Goal: Task Accomplishment & Management: Manage account settings

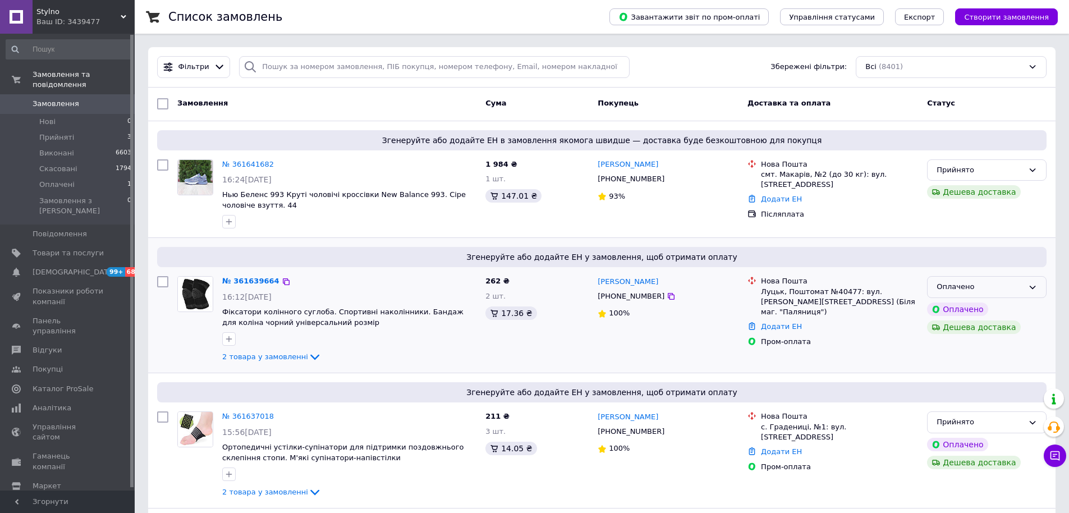
click at [998, 287] on div "Оплачено" at bounding box center [980, 287] width 87 height 12
click at [964, 309] on li "Прийнято" at bounding box center [987, 310] width 118 height 21
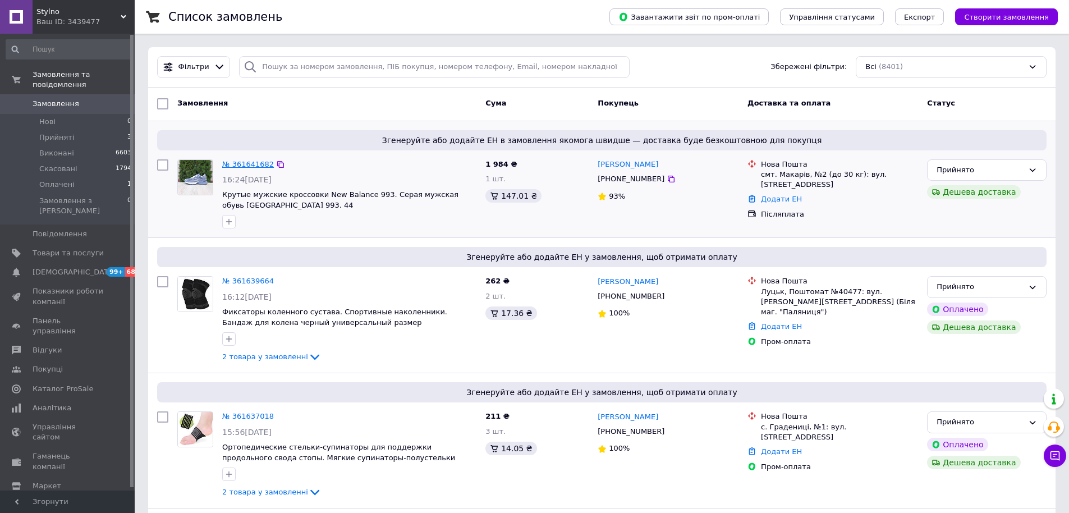
click at [237, 163] on link "№ 361641682" at bounding box center [248, 164] width 52 height 8
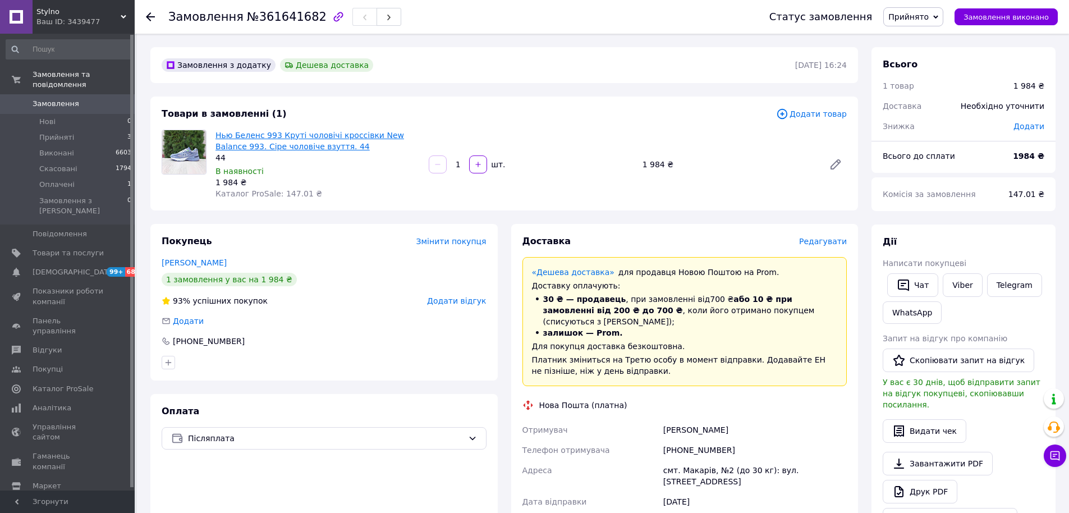
click at [261, 139] on link "Нью Беленс 993 Круті чоловічі кроссівки New Balance 993. Сіре чоловіче взуття. …" at bounding box center [309, 141] width 189 height 20
click at [912, 285] on button "Чат" at bounding box center [912, 285] width 51 height 24
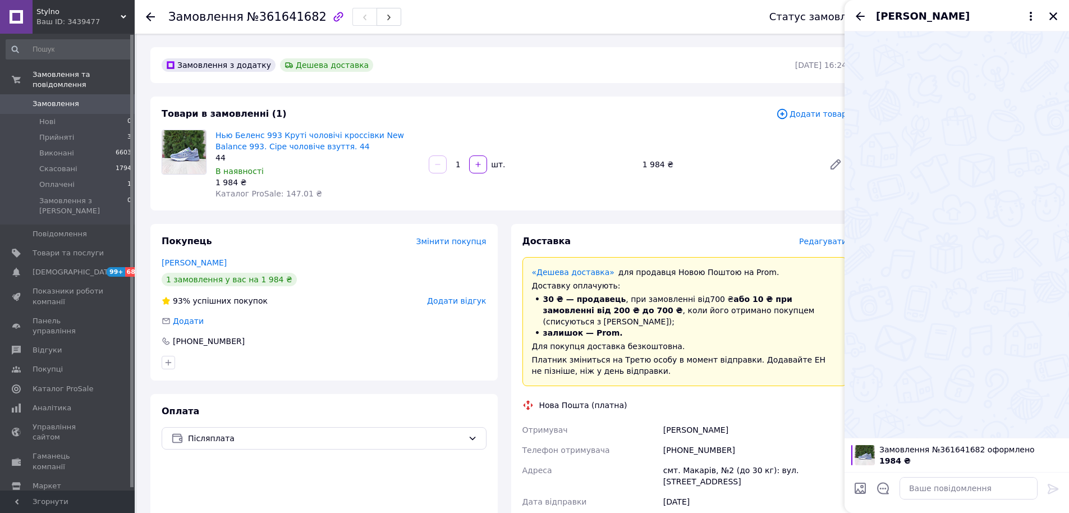
click at [883, 495] on div at bounding box center [883, 489] width 24 height 27
click at [883, 492] on icon "Відкрити шаблони відповідей" at bounding box center [883, 488] width 12 height 12
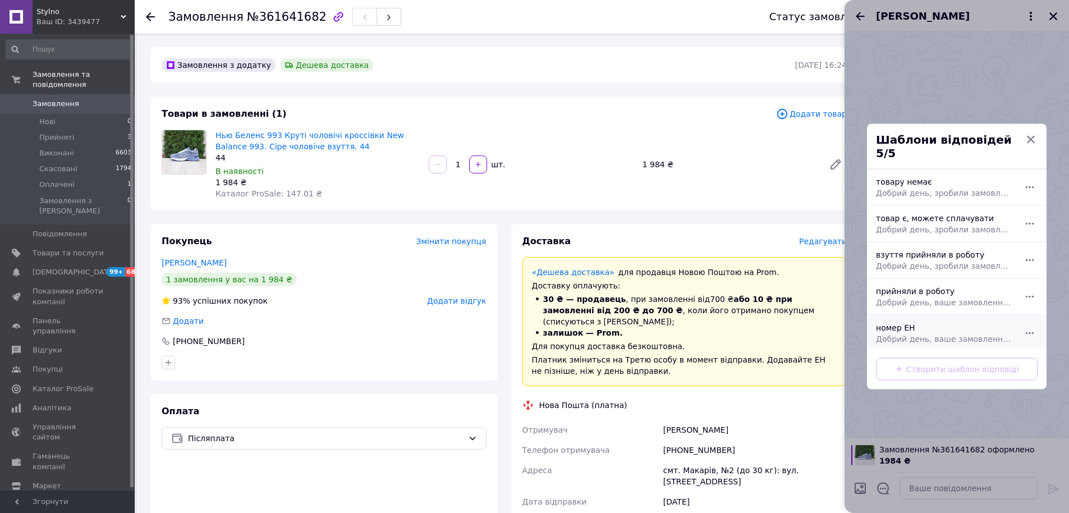
click at [915, 333] on span "Добрий день, ваше замовлення прийняли в роботу. ваш номер ЕН за яким буде відпр…" at bounding box center [944, 338] width 137 height 11
type textarea "Добрий день, ваше замовлення прийняли в роботу. ваш номер ЕН за яким буде відпр…"
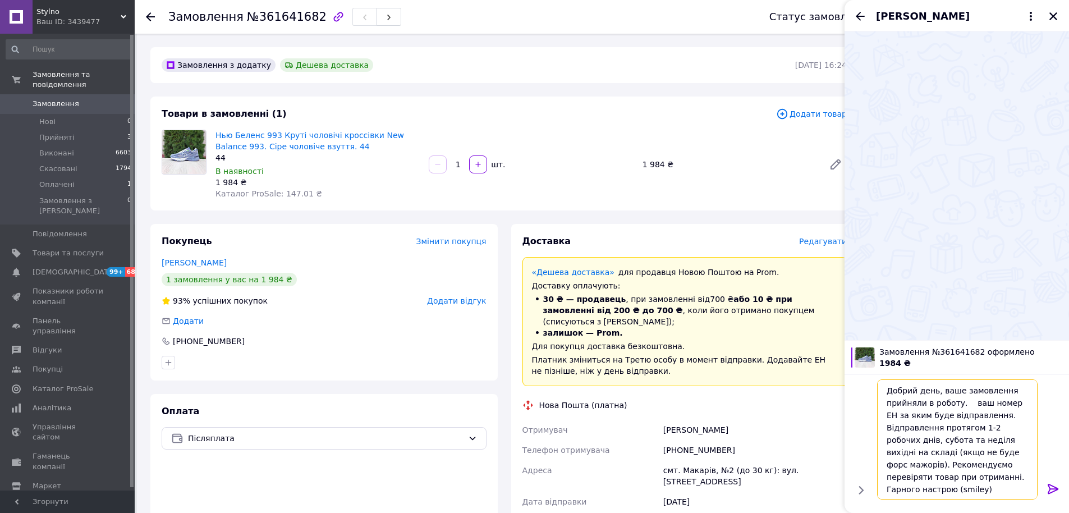
drag, startPoint x: 985, startPoint y: 481, endPoint x: 843, endPoint y: 374, distance: 178.3
click at [843, 374] on body "Stylno Ваш ID: 3439477 Сайт Stylno Кабінет покупця Перевірити стан системи Стор…" at bounding box center [534, 426] width 1069 height 853
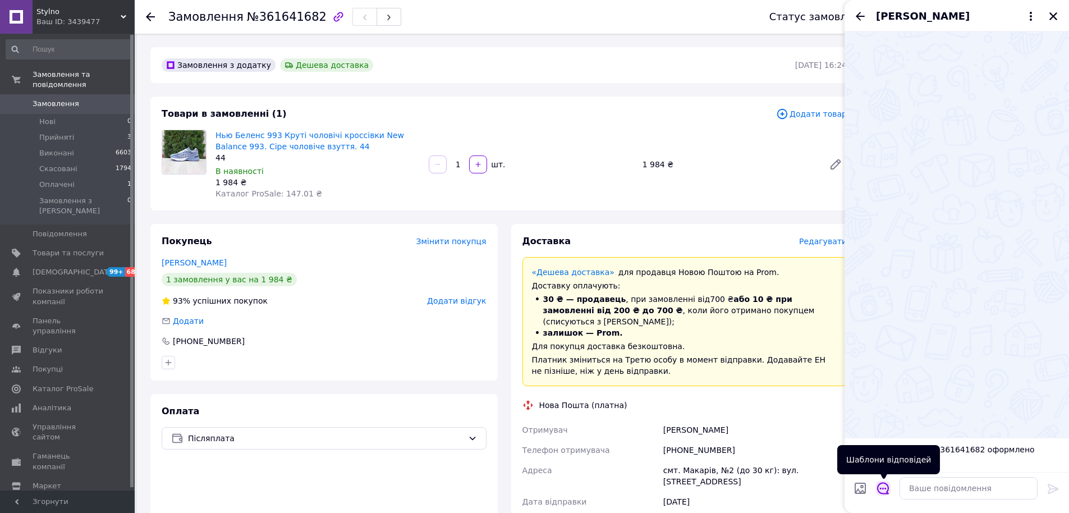
click at [885, 489] on icon "Відкрити шаблони відповідей" at bounding box center [883, 489] width 12 height 12
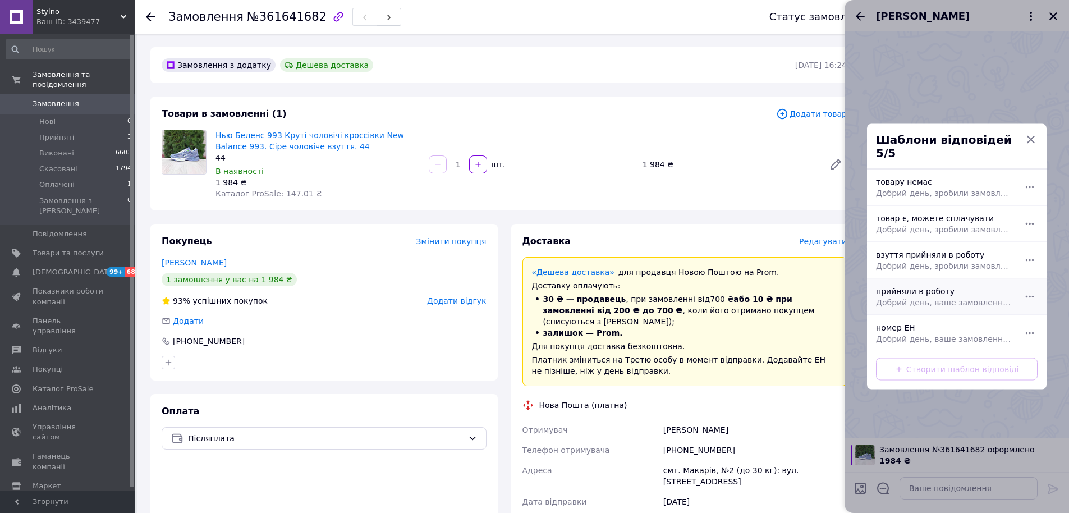
click at [922, 287] on div "прийняли в роботу Добрий день, ваше замовлення прийняли в роботу. Після відправ…" at bounding box center [944, 296] width 146 height 31
type textarea "Добрий день, ваше замовлення прийняли в роботу. Після відправлення надішлю Вам …"
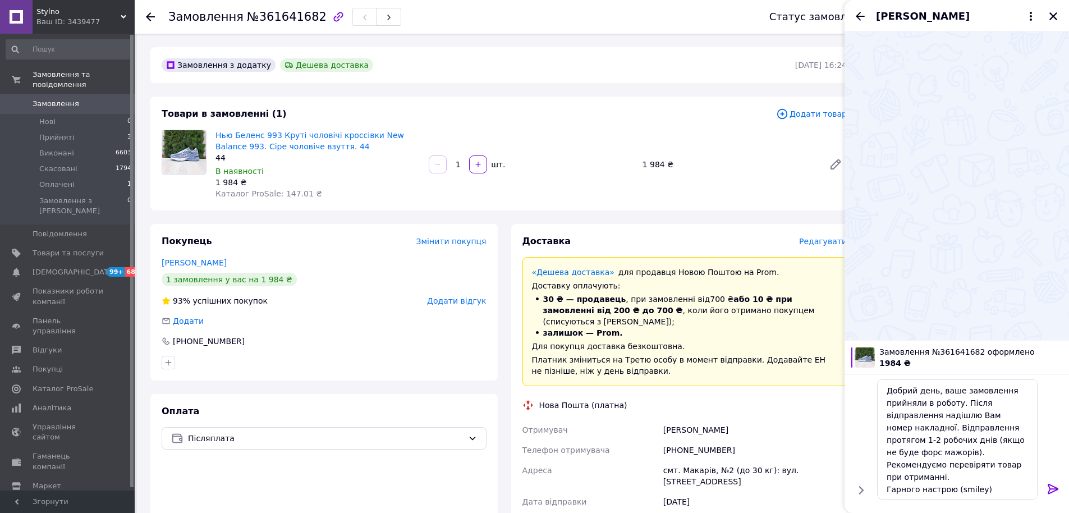
click at [1049, 483] on icon at bounding box center [1052, 488] width 13 height 13
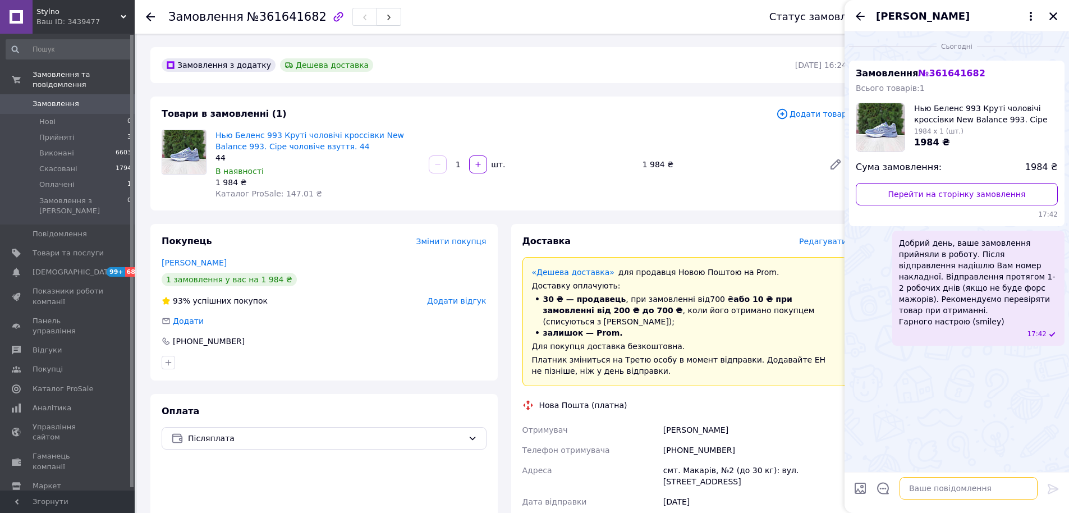
click at [935, 489] on textarea at bounding box center [968, 488] width 138 height 22
paste textarea "44 - 27.5 см"
type textarea "44 - 27.5 см"
click at [1053, 486] on icon at bounding box center [1053, 489] width 11 height 10
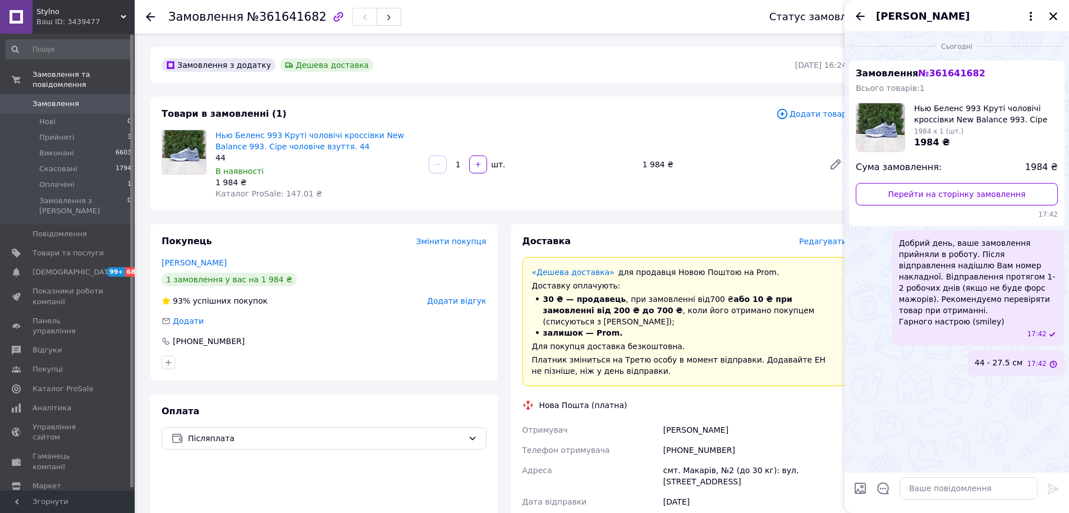
scroll to position [0, 0]
click at [1051, 16] on icon "Закрити" at bounding box center [1053, 16] width 10 height 10
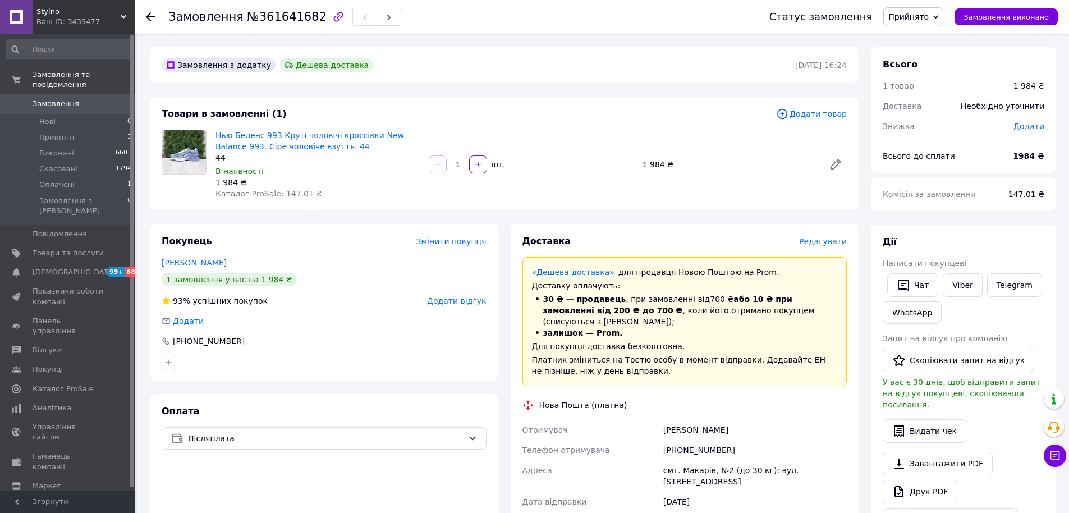
click at [690, 443] on div "+380951181676" at bounding box center [755, 450] width 188 height 20
copy div "380951181676"
click at [697, 420] on div "Марценюк Алексей" at bounding box center [755, 430] width 188 height 20
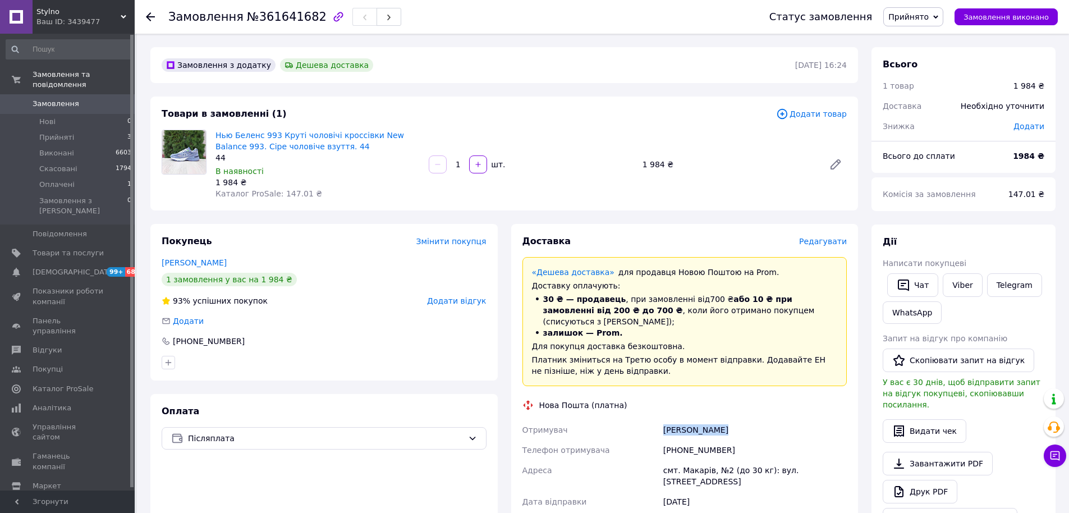
click at [697, 420] on div "Марценюк Алексей" at bounding box center [755, 430] width 188 height 20
copy div "Марценюк Алексей"
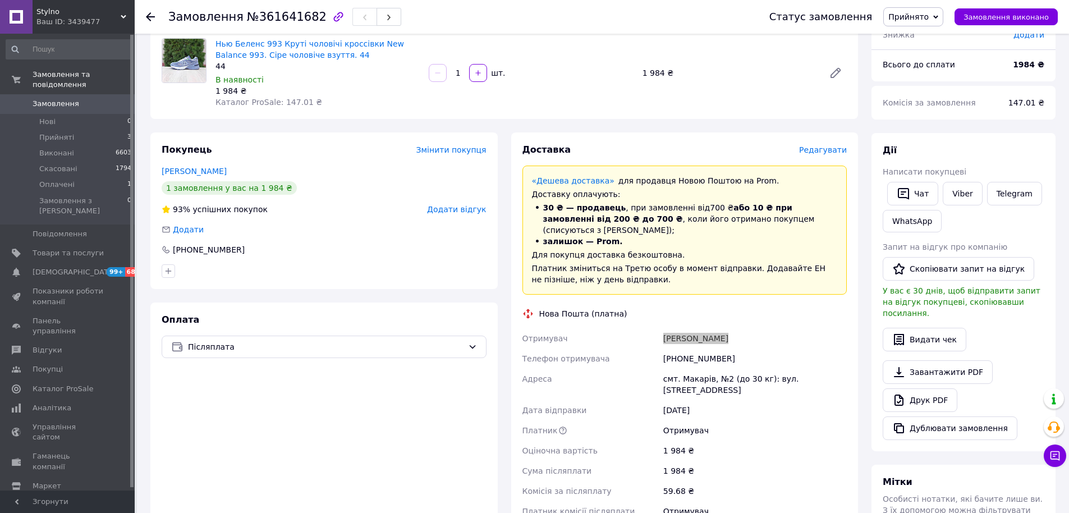
scroll to position [112, 0]
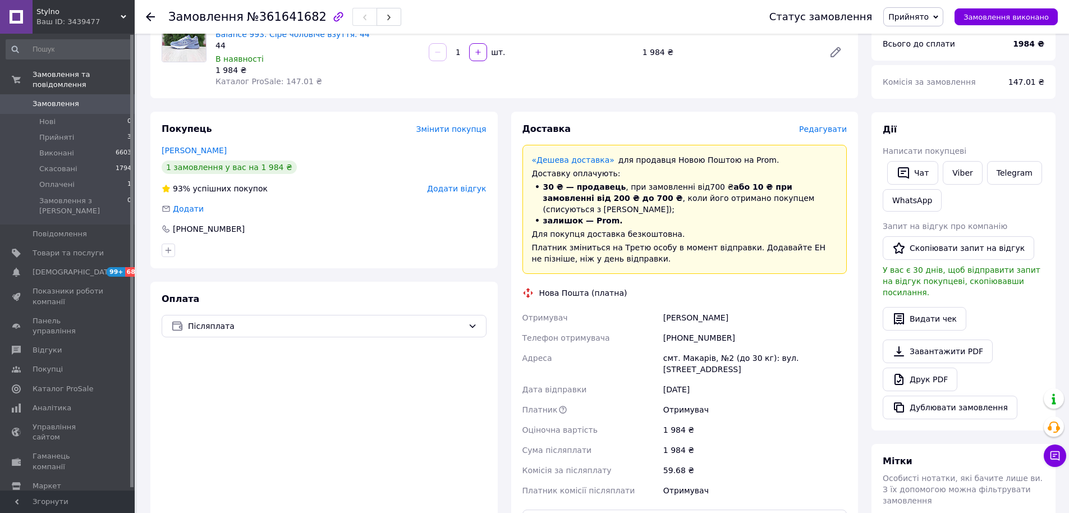
click at [709, 348] on div "смт. Макарів, №2 (до 30 кг): вул. Кочубея, 1" at bounding box center [755, 363] width 188 height 31
copy div "смт. Макарів, №2 (до 30 кг): вул. Кочубея, 1"
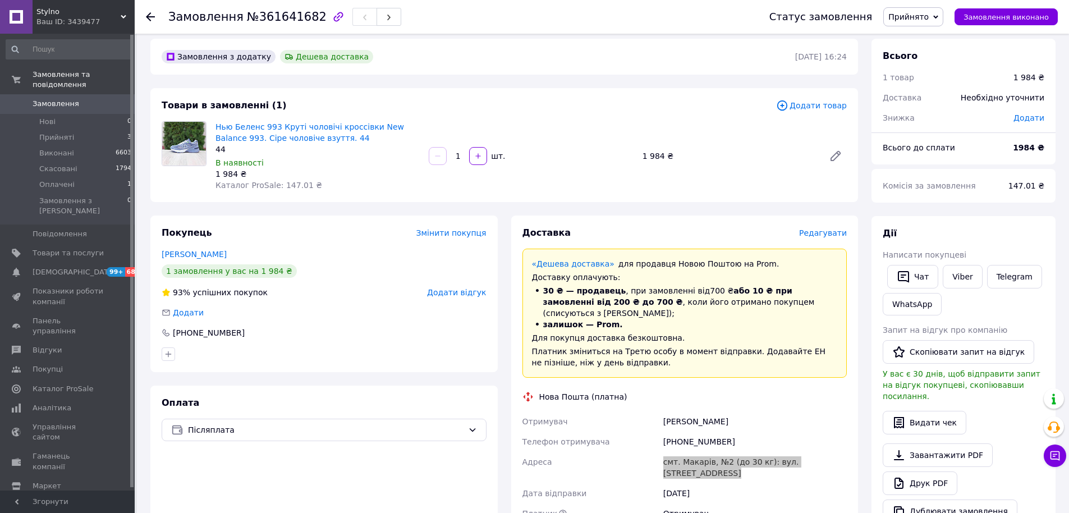
scroll to position [0, 0]
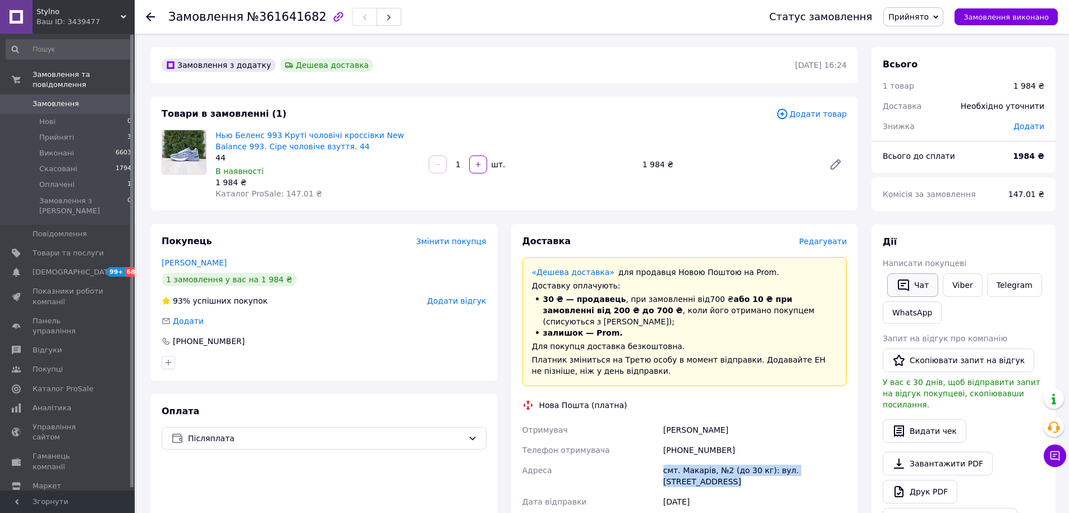
click at [904, 279] on icon "button" at bounding box center [903, 285] width 11 height 12
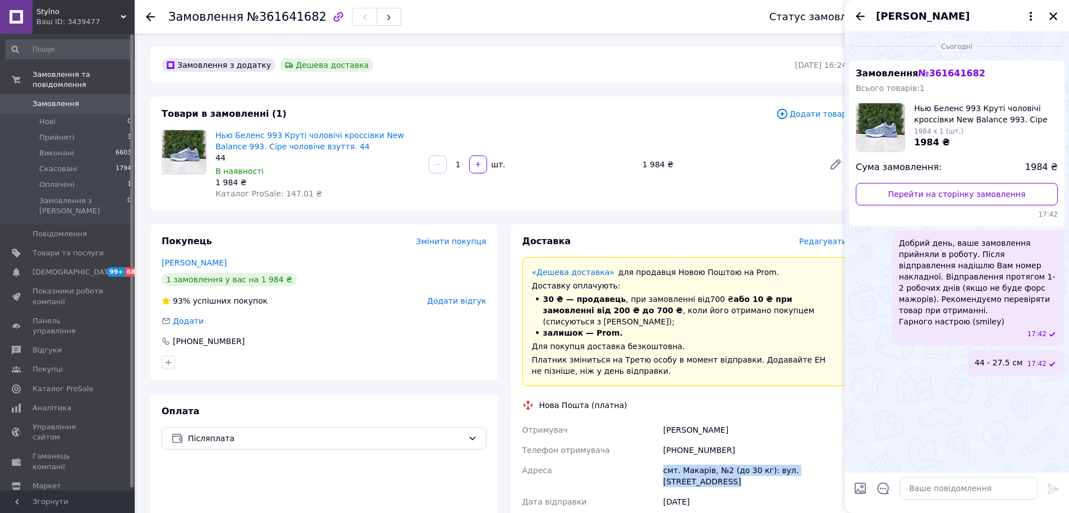
drag, startPoint x: 1055, startPoint y: 19, endPoint x: 1008, endPoint y: 11, distance: 47.7
click at [1058, 18] on icon "Закрити" at bounding box center [1053, 16] width 10 height 10
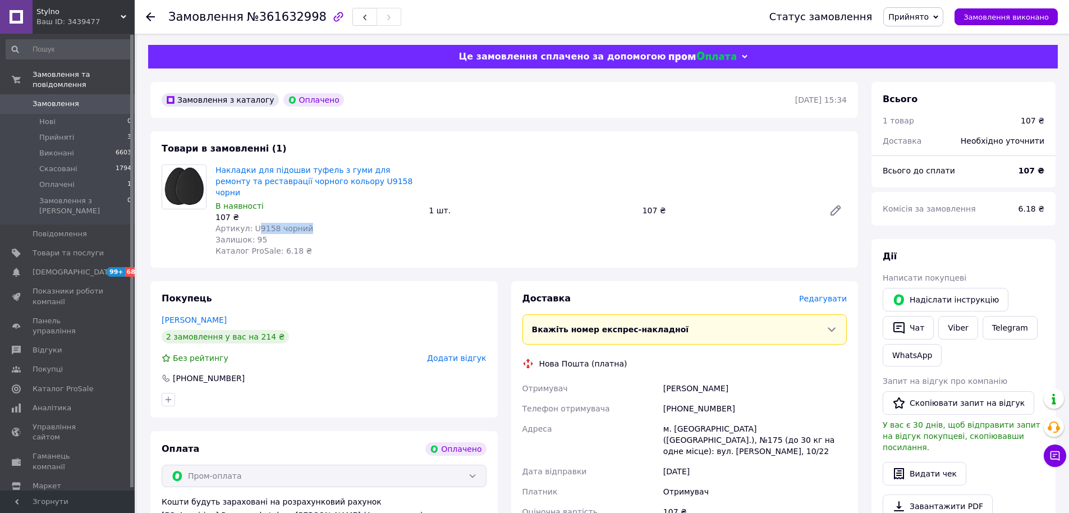
drag, startPoint x: 300, startPoint y: 216, endPoint x: 254, endPoint y: 215, distance: 46.0
click at [254, 223] on div "Артикул: U9158 чорний" at bounding box center [317, 228] width 204 height 11
copy span "9158 чорний"
click at [714, 401] on div "[PHONE_NUMBER]" at bounding box center [755, 408] width 188 height 20
click at [704, 398] on div "[PHONE_NUMBER]" at bounding box center [755, 408] width 188 height 20
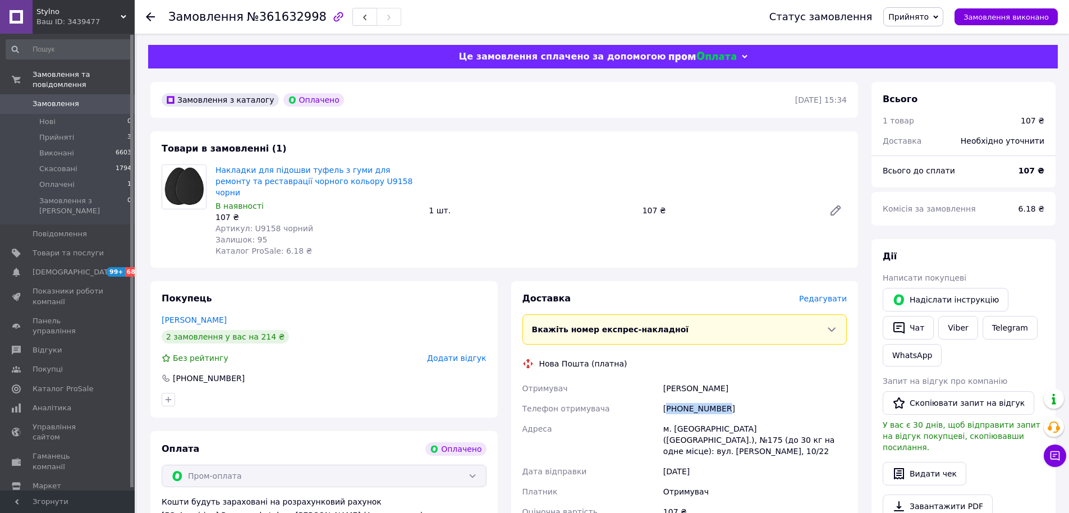
click at [703, 398] on div "+380989446313" at bounding box center [755, 408] width 188 height 20
copy div "380989446313"
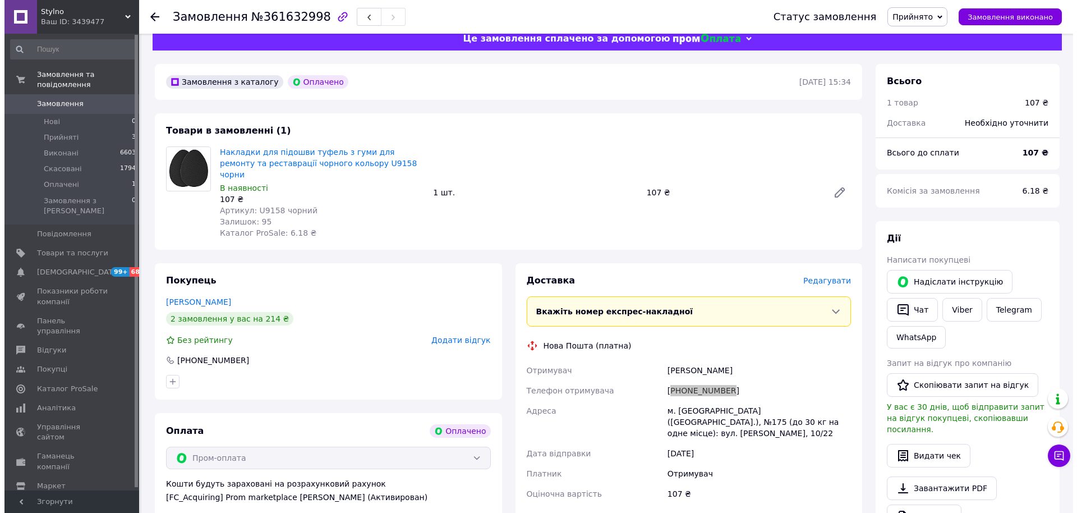
scroll to position [56, 0]
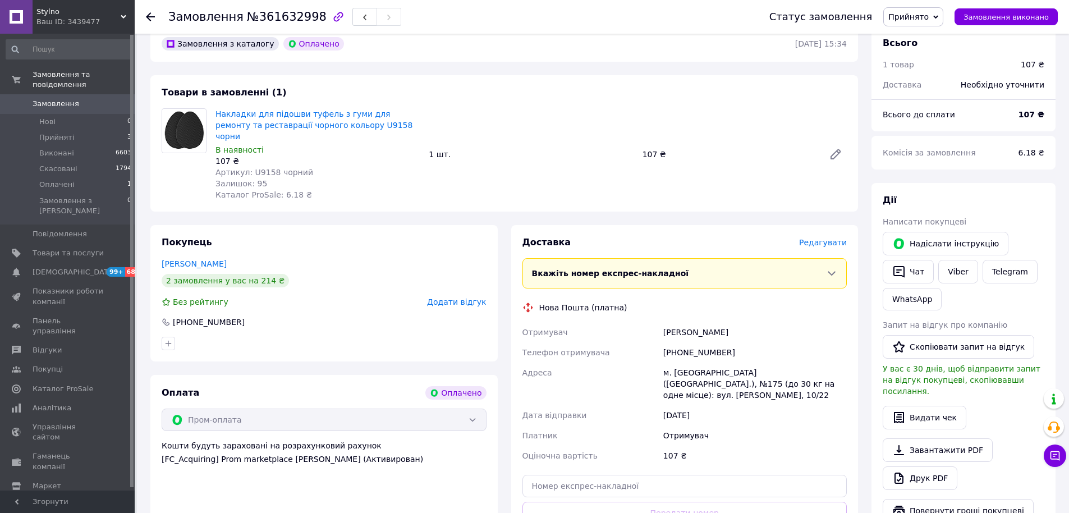
click at [832, 238] on span "Редагувати" at bounding box center [823, 242] width 48 height 9
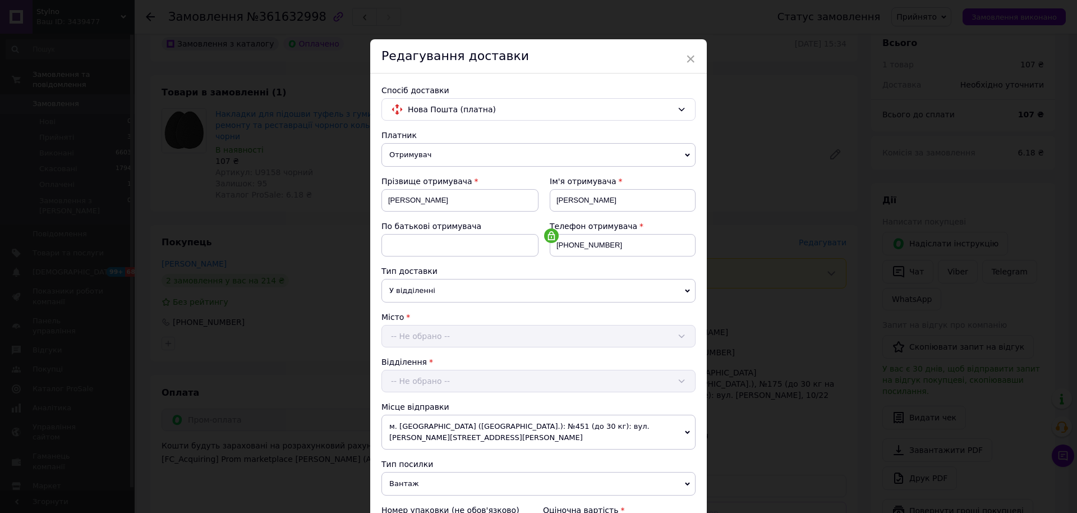
scroll to position [232, 0]
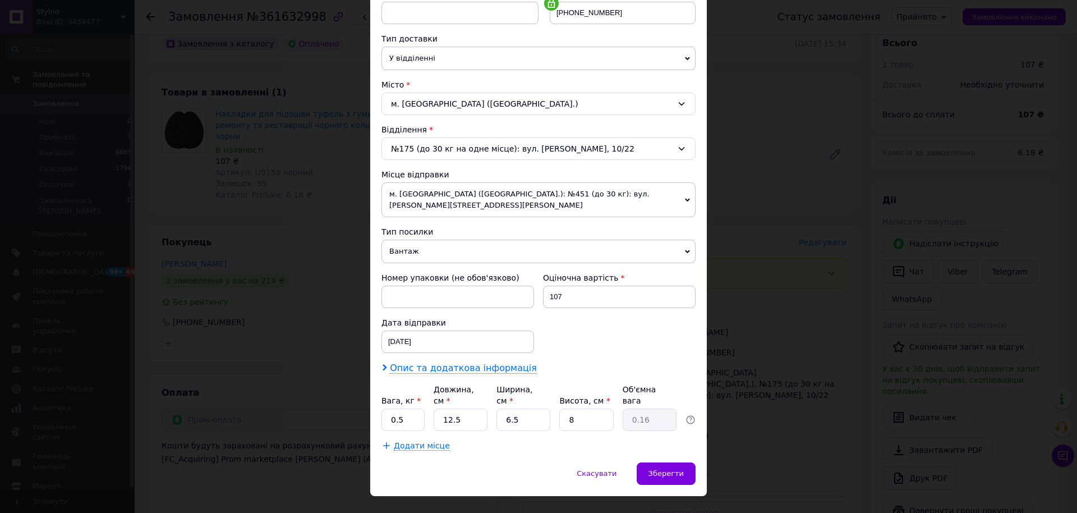
click at [434, 362] on span "Опис та додаткова інформація" at bounding box center [463, 367] width 147 height 11
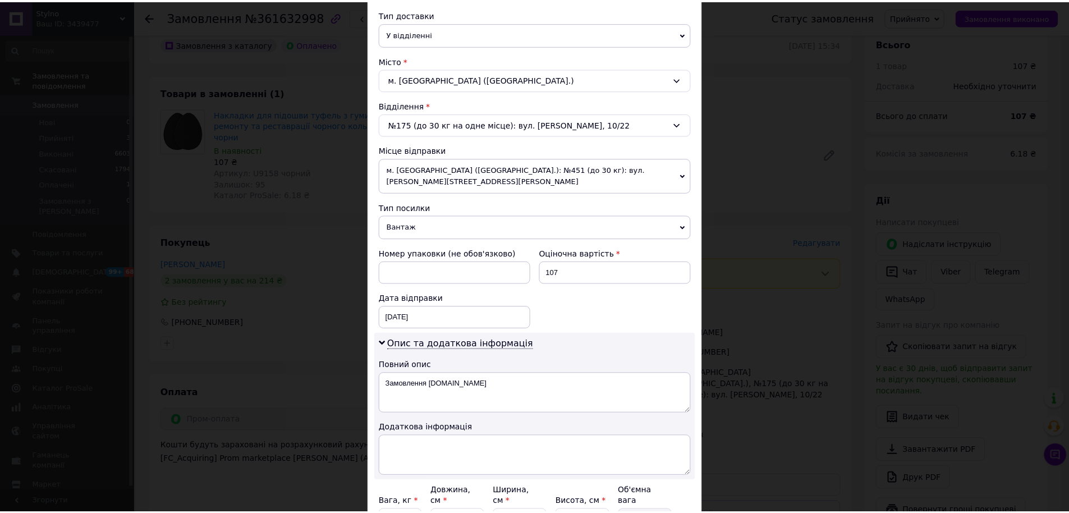
scroll to position [345, 0]
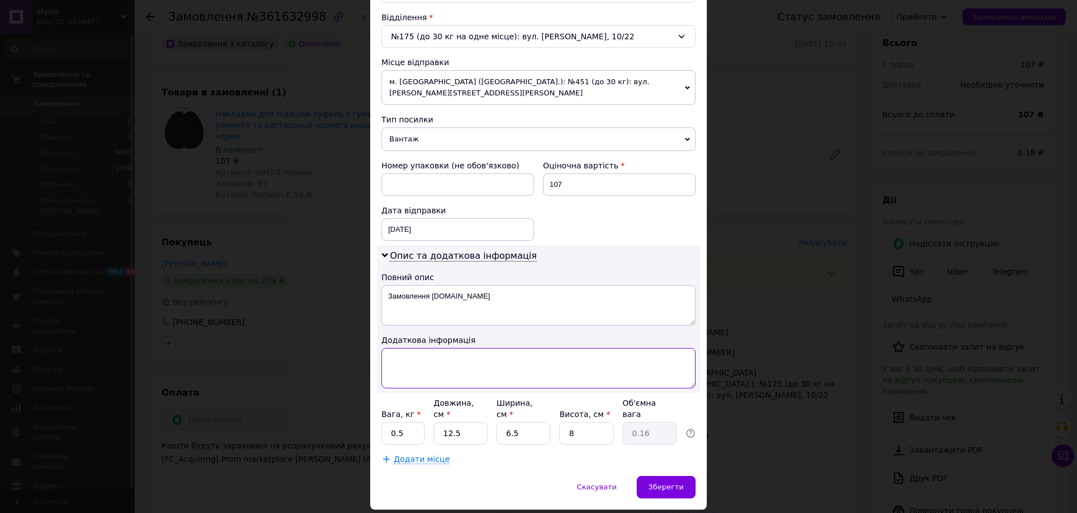
click at [439, 359] on textarea at bounding box center [539, 368] width 314 height 40
paste textarea "9158 чорний 1"
type textarea "9158 чорний 1"
click at [665, 483] on span "Зберегти" at bounding box center [666, 487] width 35 height 8
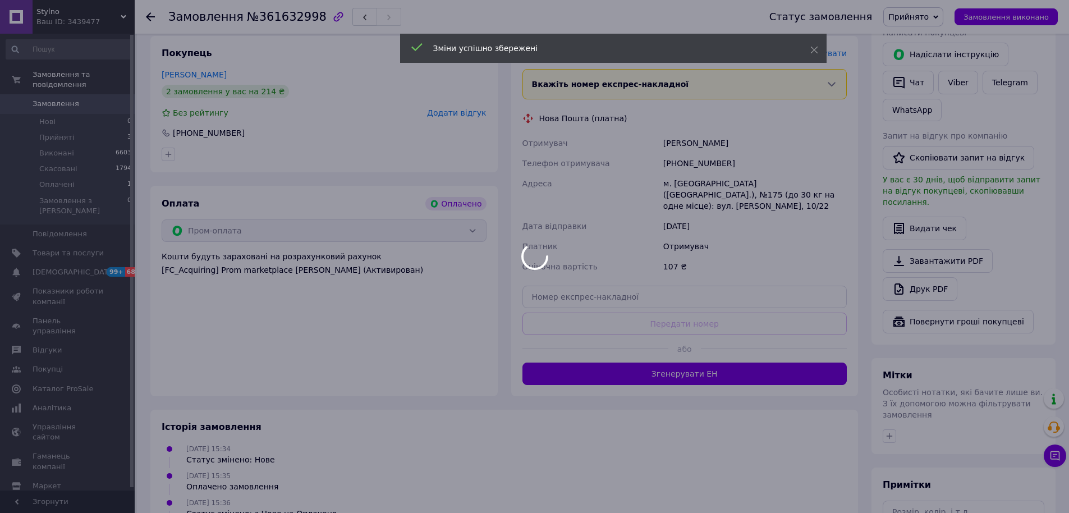
scroll to position [337, 0]
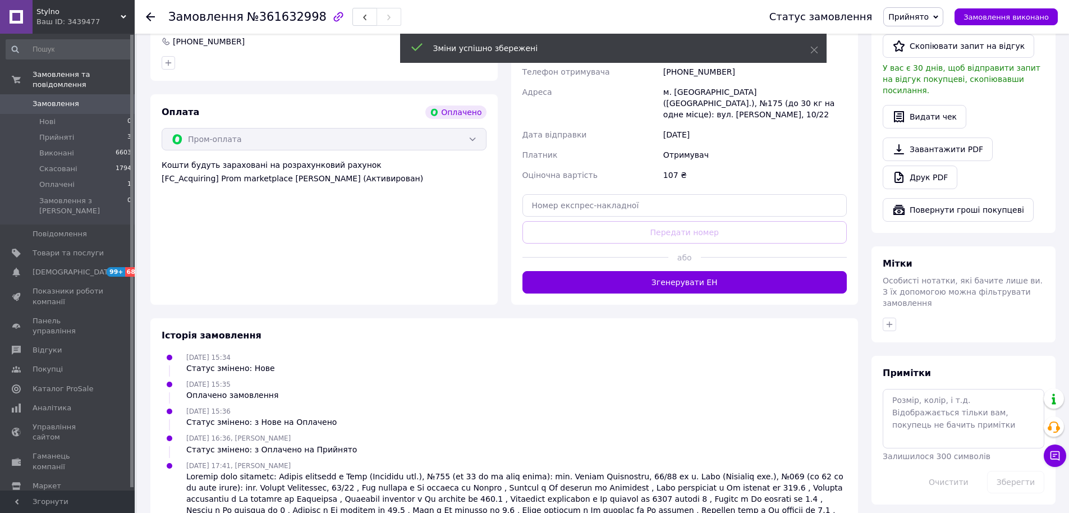
click at [665, 271] on button "Згенерувати ЕН" at bounding box center [684, 282] width 325 height 22
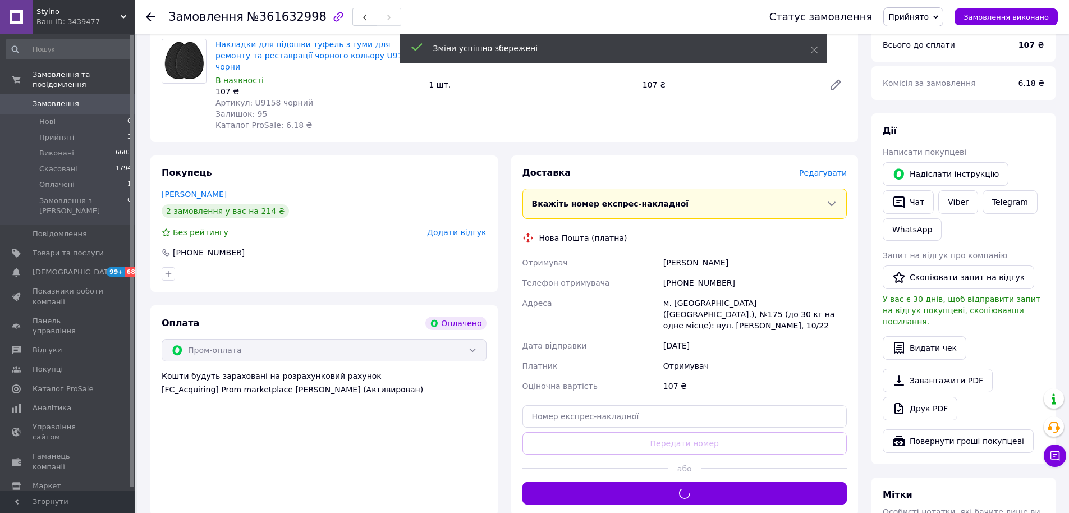
scroll to position [112, 0]
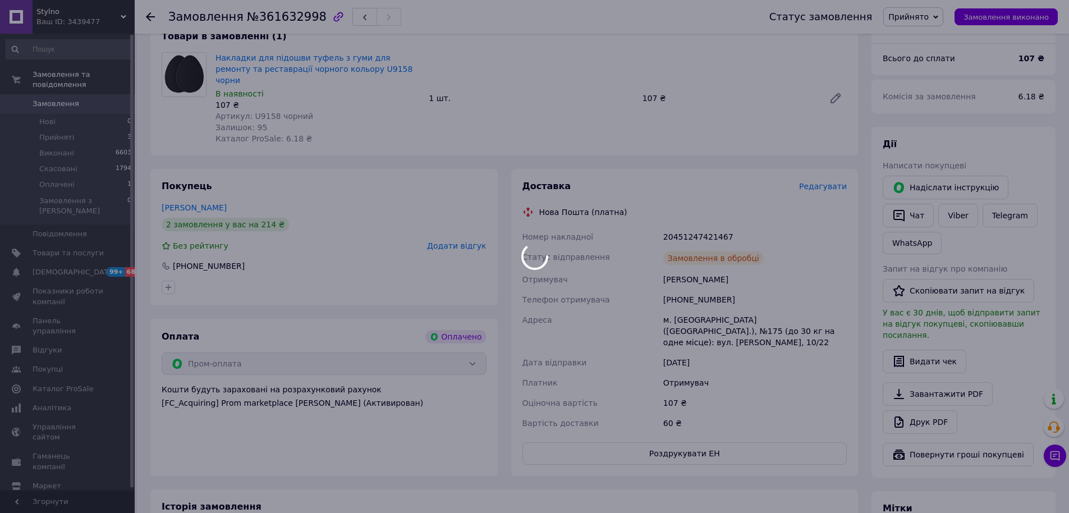
click at [696, 219] on body "Stylno Ваш ID: 3439477 Сайт Stylno Кабінет покупця Перевірити стан системи Стор…" at bounding box center [534, 325] width 1069 height 875
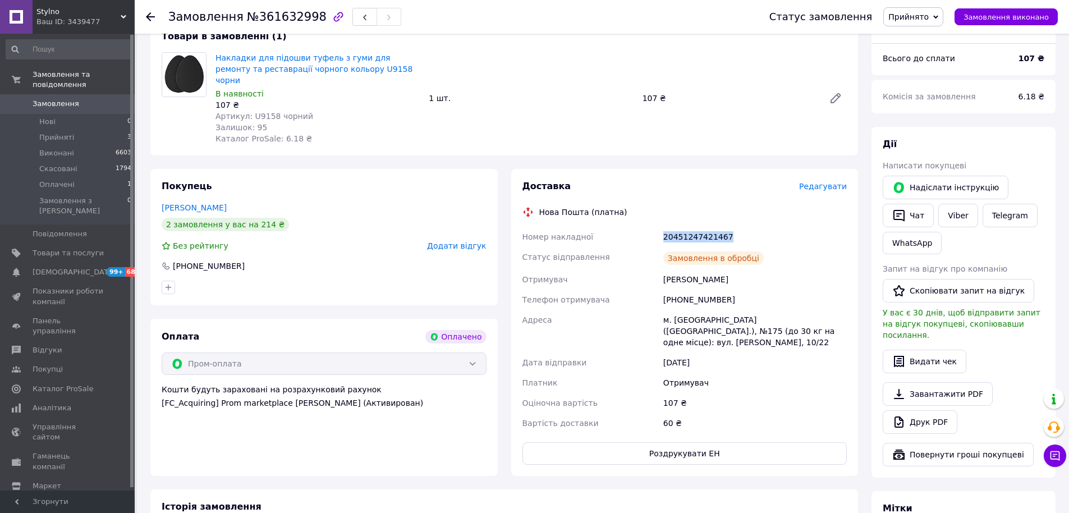
click at [696, 227] on div "20451247421467" at bounding box center [755, 237] width 188 height 20
copy div "20451247421467"
click at [912, 212] on button "Чат" at bounding box center [908, 216] width 51 height 24
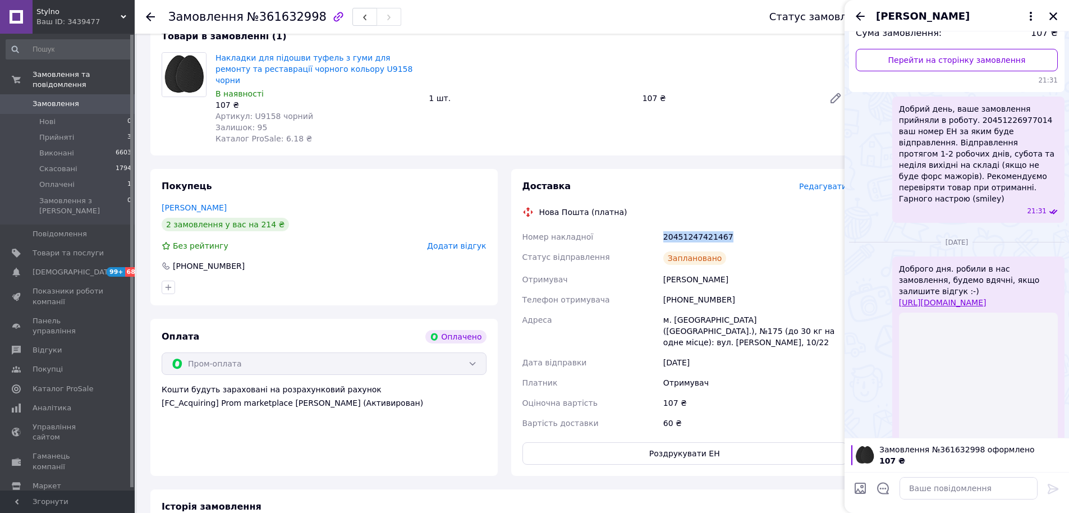
scroll to position [155, 0]
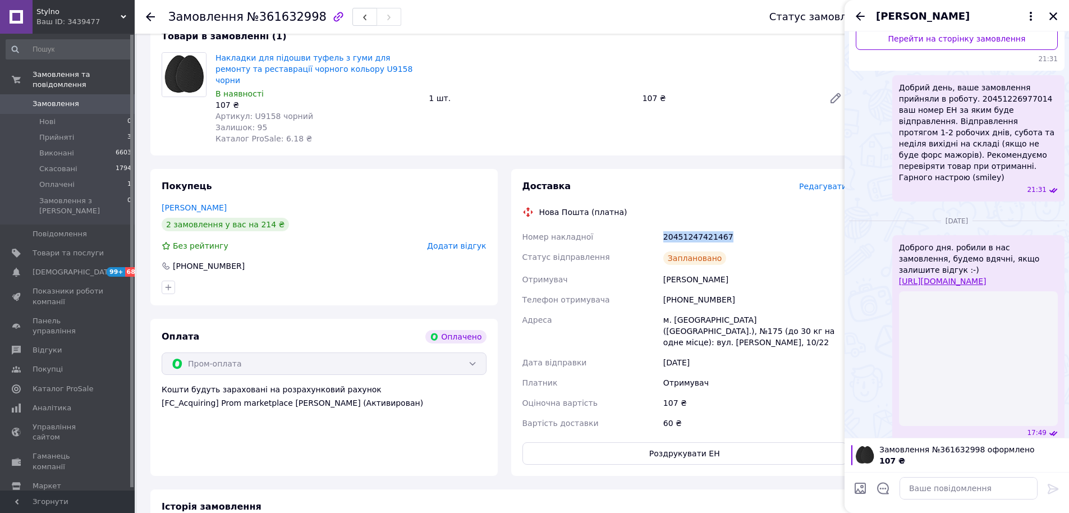
click at [863, 485] on input "Завантажити файли" at bounding box center [859, 487] width 13 height 13
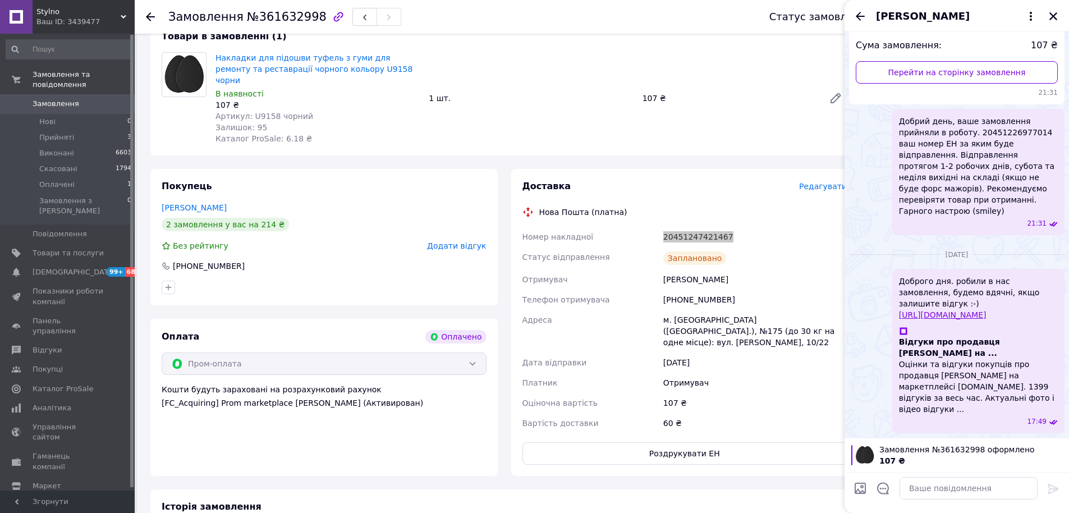
scroll to position [77, 0]
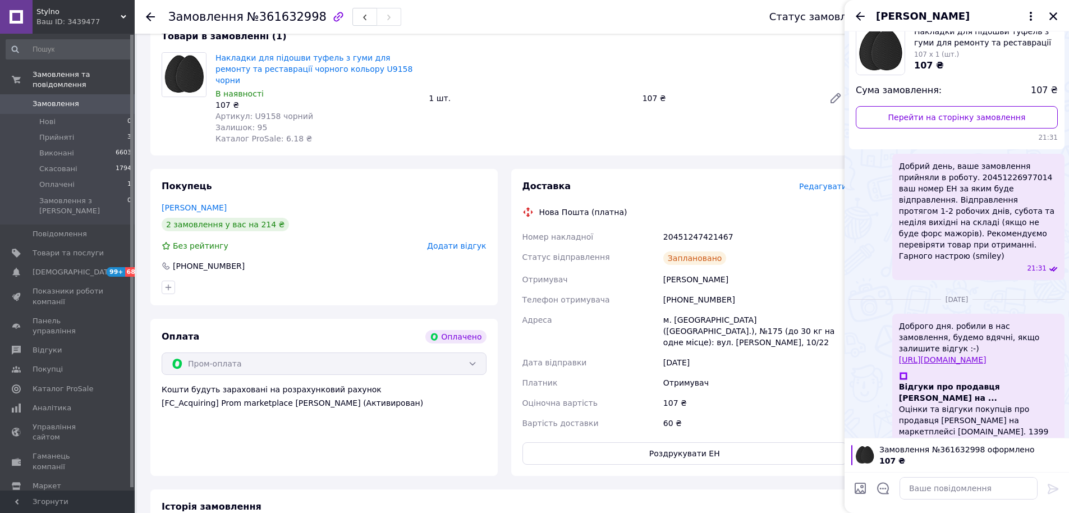
click at [888, 495] on div at bounding box center [883, 489] width 24 height 27
click at [884, 488] on icon "Відкрити шаблони відповідей" at bounding box center [883, 488] width 12 height 12
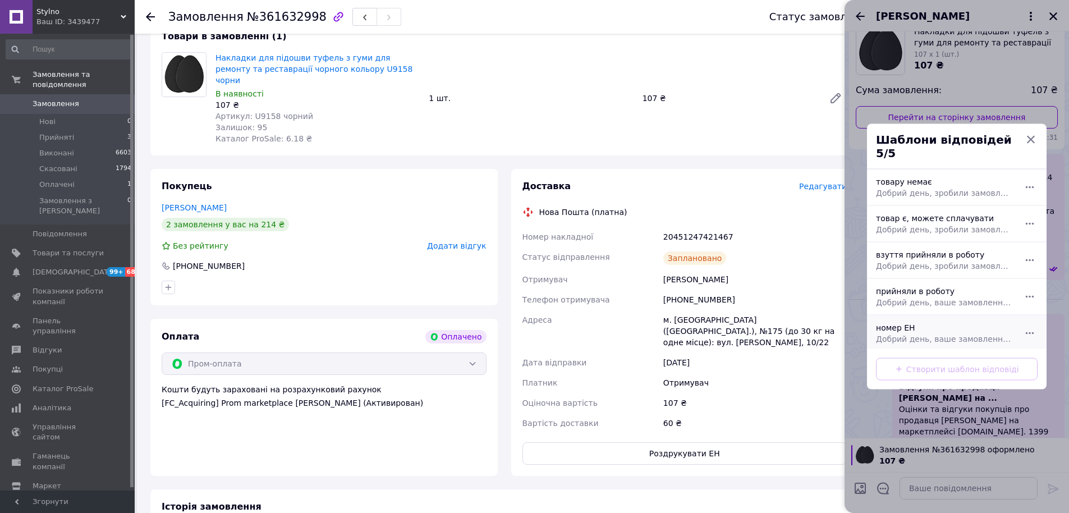
drag, startPoint x: 910, startPoint y: 323, endPoint x: 890, endPoint y: 318, distance: 20.8
click at [909, 323] on div "номер ЕН Добрий день, ваше замовлення прийняли в роботу. ваш номер ЕН за яким б…" at bounding box center [944, 333] width 146 height 31
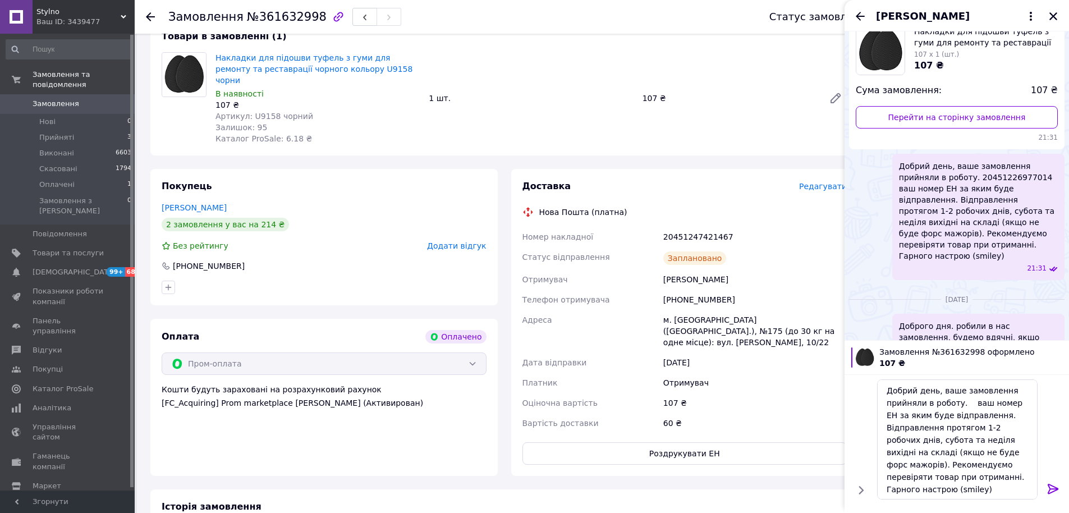
click at [706, 227] on div "20451247421467" at bounding box center [755, 237] width 188 height 20
copy div "20451247421467"
click at [961, 403] on textarea "Добрий день, ваше замовлення прийняли в роботу. ваш номер ЕН за яким буде відпр…" at bounding box center [957, 439] width 160 height 120
paste textarea "20451247421467"
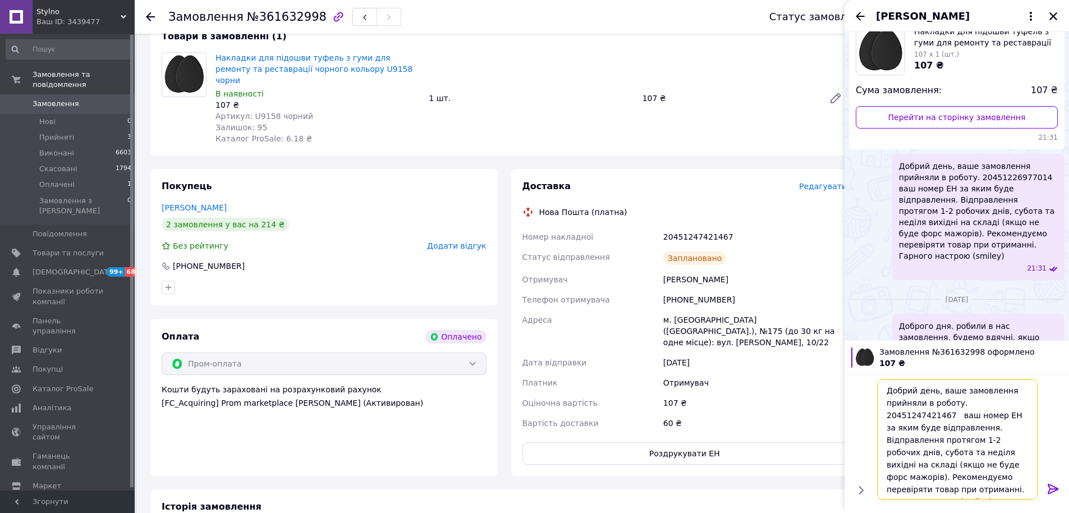
type textarea "Добрий день, ваше замовлення прийняли в роботу. 20451247421467 ваш номер ЕН за …"
click at [1061, 484] on div at bounding box center [1053, 491] width 22 height 26
click at [1058, 485] on icon at bounding box center [1052, 488] width 13 height 13
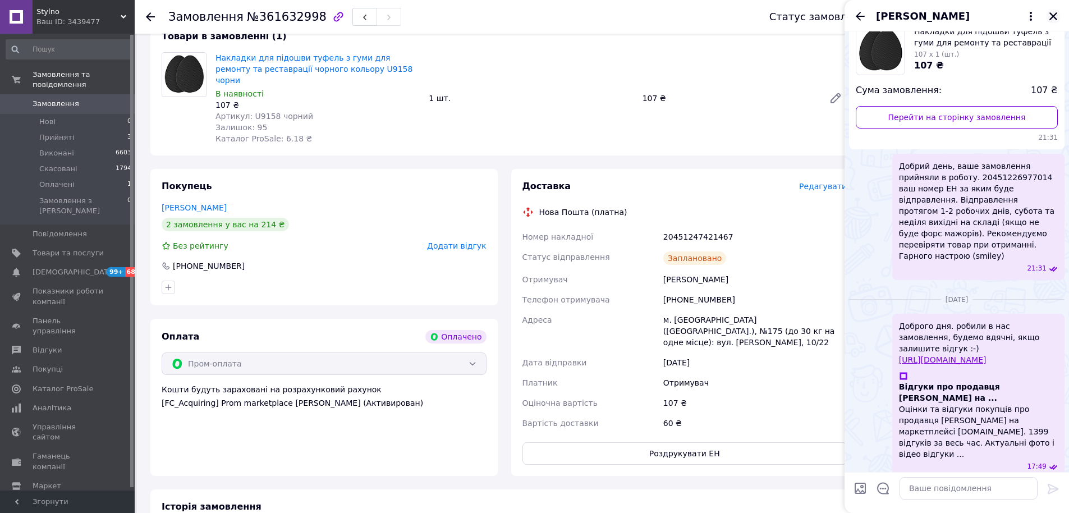
click at [1046, 14] on div "Валерія Юхно" at bounding box center [956, 15] width 224 height 31
click at [1054, 17] on icon "Закрити" at bounding box center [1053, 16] width 8 height 8
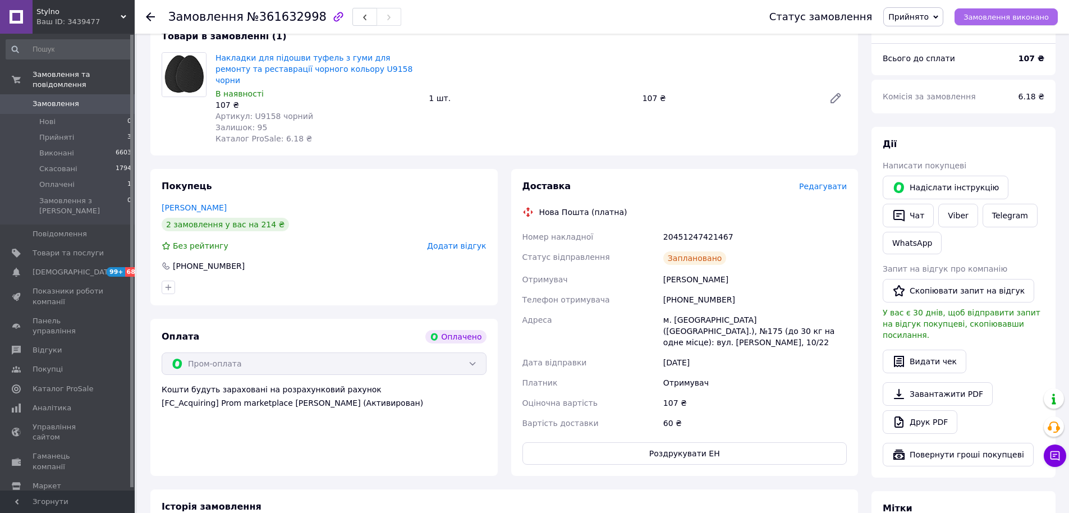
click at [1022, 10] on button "Замовлення виконано" at bounding box center [1005, 16] width 103 height 17
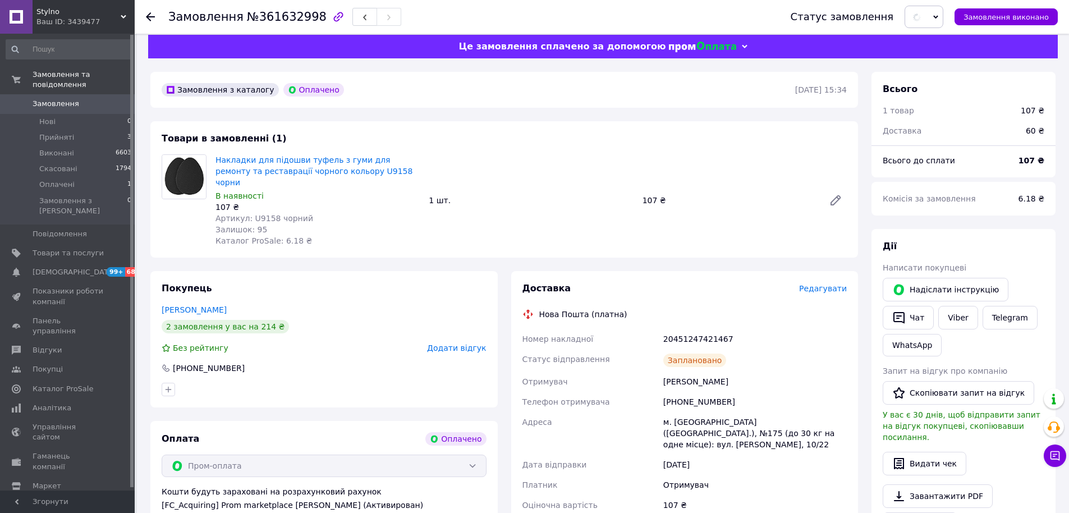
scroll to position [0, 0]
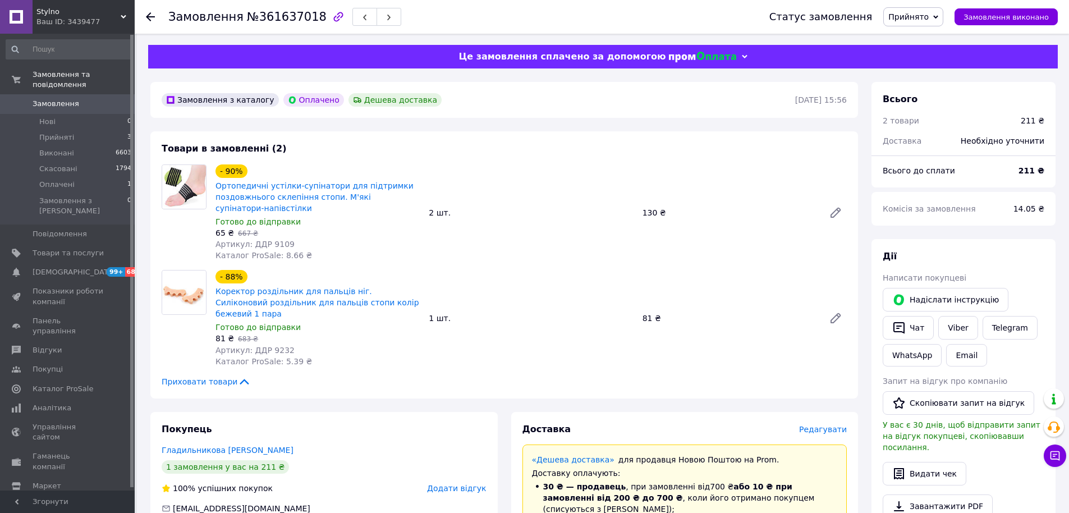
click at [276, 244] on span "Артикул: ДДР 9109" at bounding box center [254, 244] width 79 height 9
drag, startPoint x: 276, startPoint y: 244, endPoint x: 316, endPoint y: 247, distance: 40.0
click at [276, 244] on span "Артикул: ДДР 9109" at bounding box center [254, 244] width 79 height 9
copy span "9109"
click at [276, 346] on span "Артикул: ДДР 9232" at bounding box center [254, 350] width 79 height 9
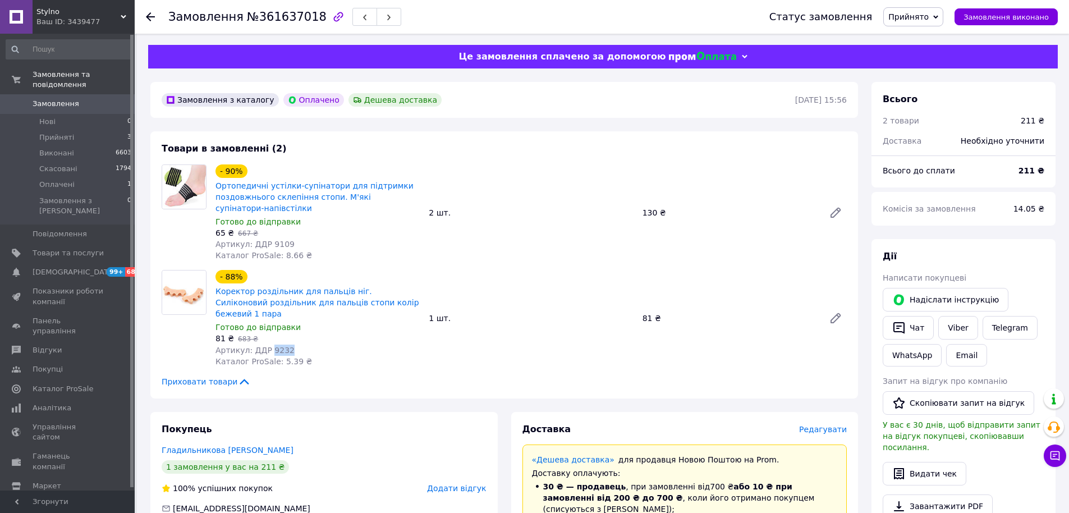
click at [276, 346] on span "Артикул: ДДР 9232" at bounding box center [254, 350] width 79 height 9
copy span "9232"
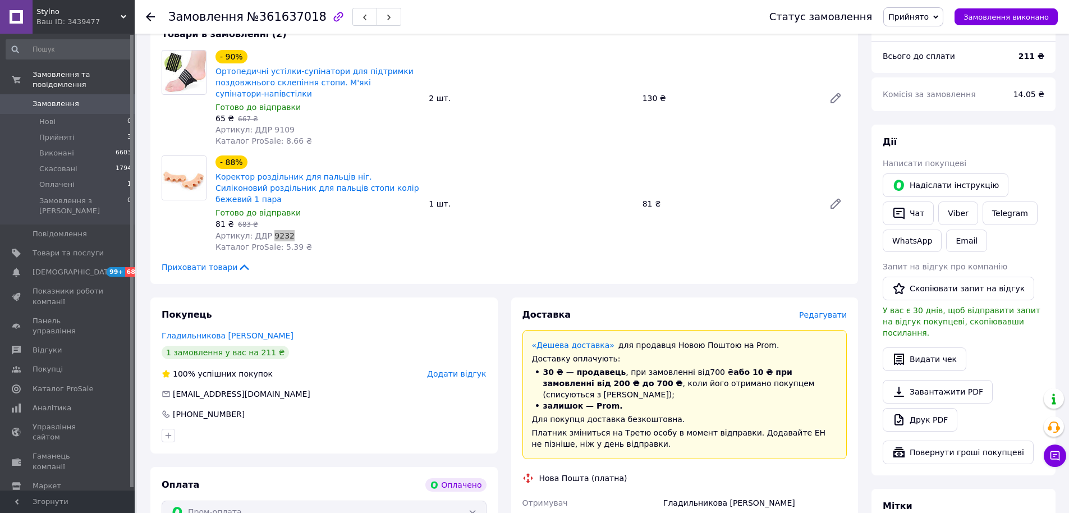
scroll to position [168, 0]
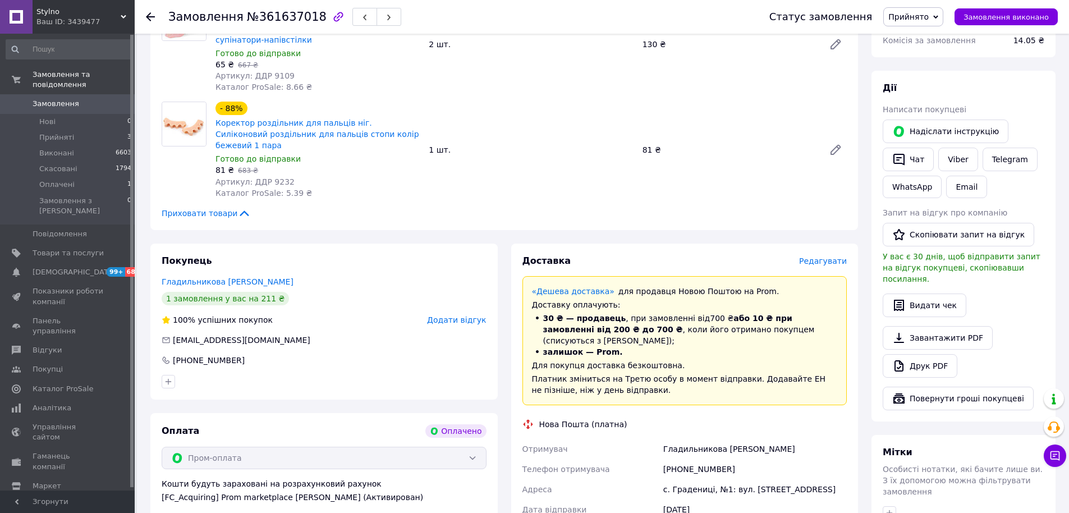
click at [706, 459] on div "+380682801902" at bounding box center [755, 469] width 188 height 20
copy div "380682801902"
click at [820, 256] on span "Редагувати" at bounding box center [823, 260] width 48 height 9
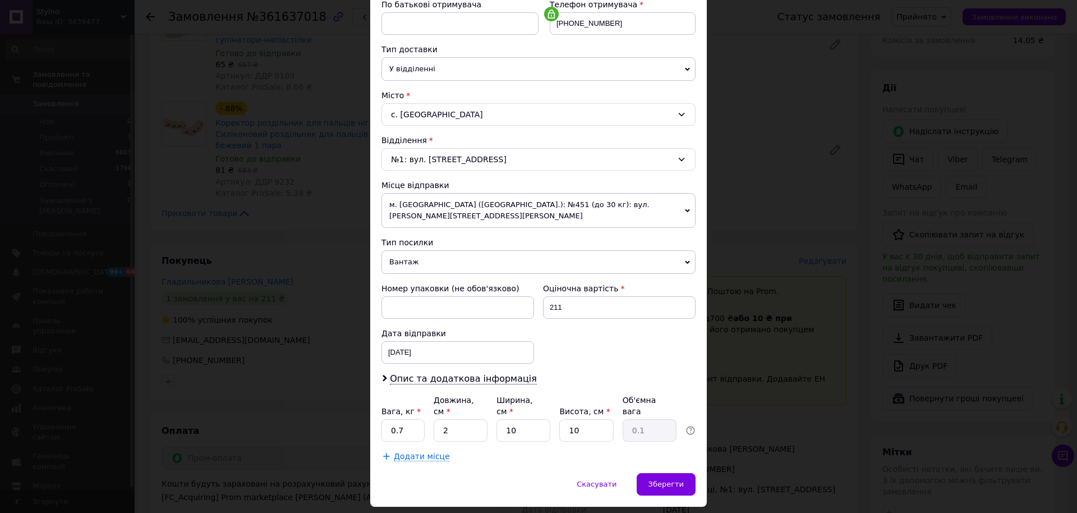
scroll to position [232, 0]
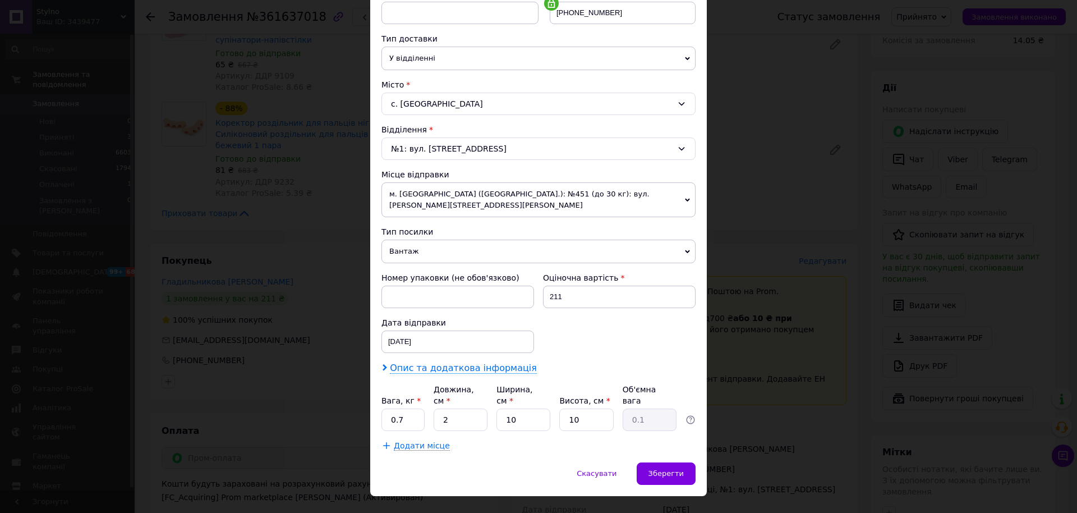
click at [440, 362] on span "Опис та додаткова інформація" at bounding box center [463, 367] width 147 height 11
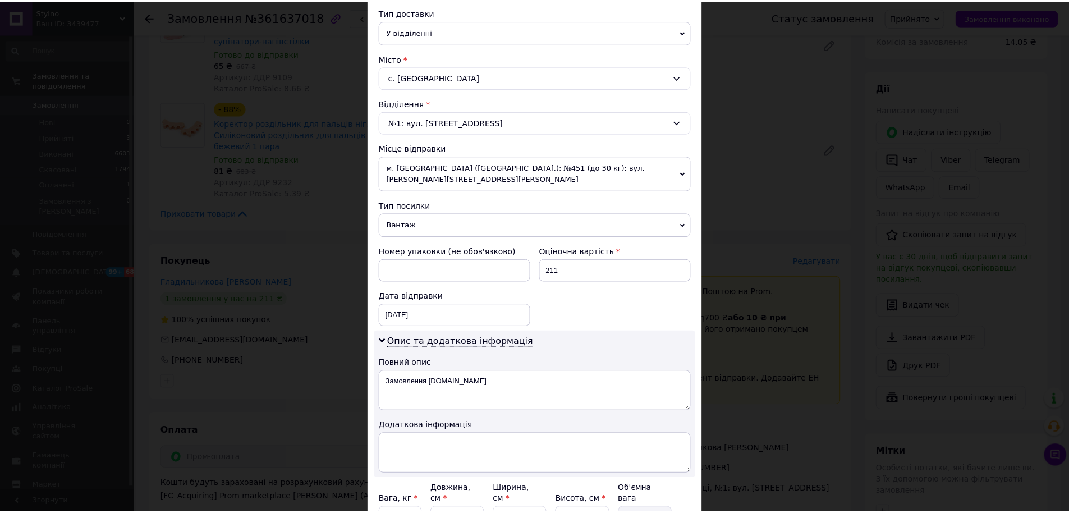
scroll to position [358, 0]
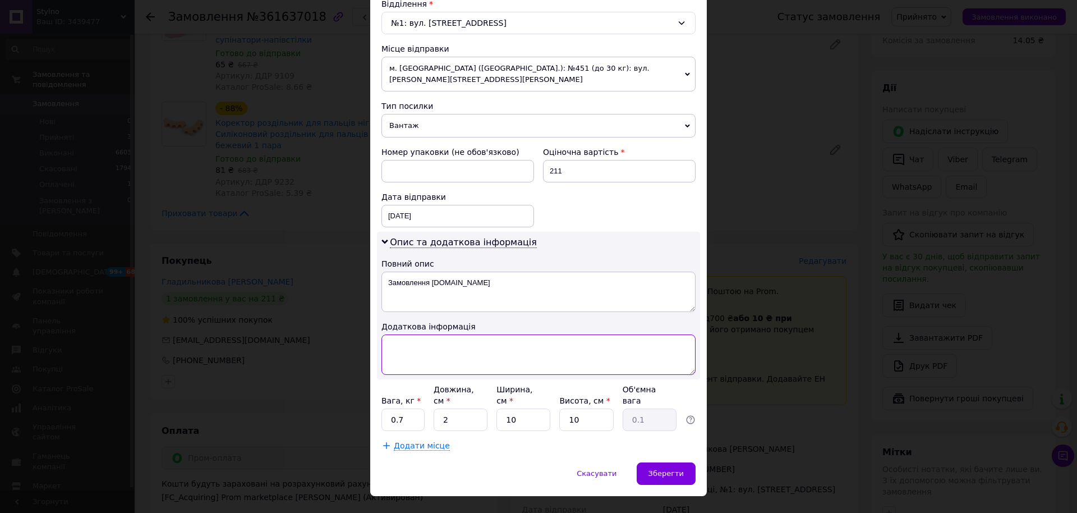
click at [460, 345] on textarea at bounding box center [539, 354] width 314 height 40
paste textarea "9109 2 9232 1"
type textarea "9109 2 9232 1"
click at [406, 408] on input "0.7" at bounding box center [403, 419] width 43 height 22
type input "0.5"
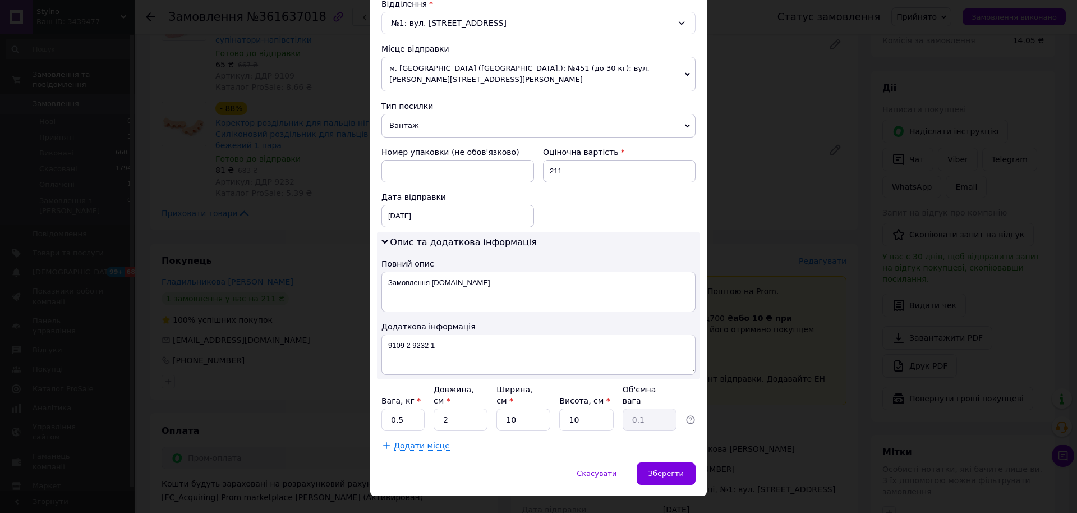
click at [537, 462] on div "Скасувати   Зберегти" at bounding box center [538, 479] width 337 height 34
click at [390, 334] on textarea "9109 2 9232 1" at bounding box center [539, 354] width 314 height 40
click at [391, 336] on textarea "9109 2 9232 1" at bounding box center [539, 354] width 314 height 40
click at [421, 334] on textarea "9109 2 9232 1" at bounding box center [539, 354] width 314 height 40
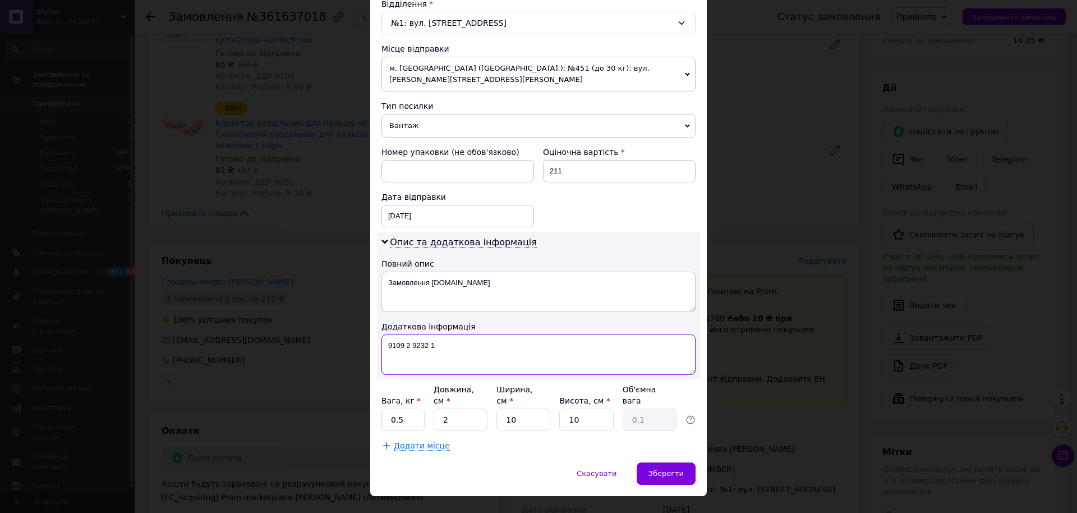
click at [421, 334] on textarea "9109 2 9232 1" at bounding box center [539, 354] width 314 height 40
drag, startPoint x: 649, startPoint y: 450, endPoint x: 664, endPoint y: 449, distance: 15.7
click at [649, 462] on div "Зберегти" at bounding box center [666, 473] width 59 height 22
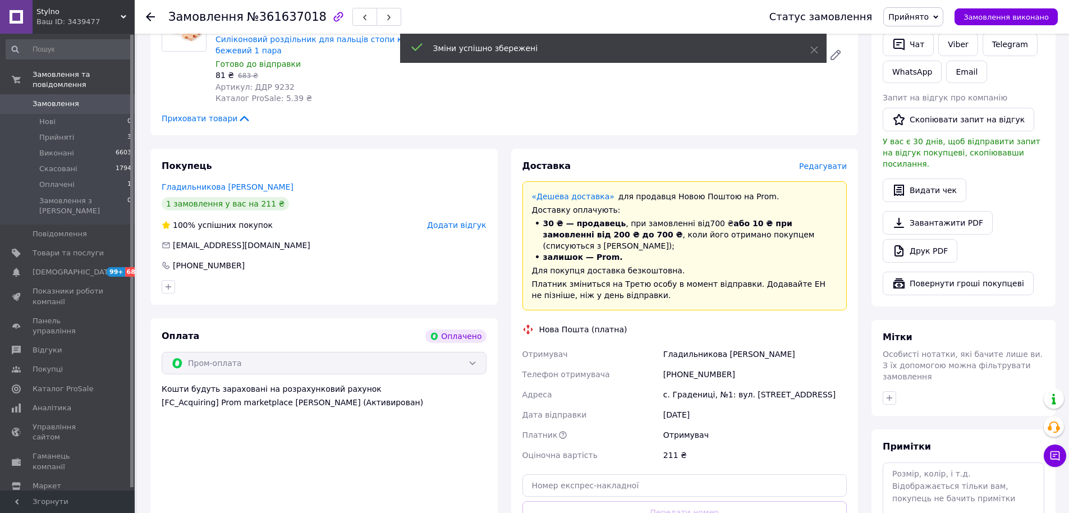
scroll to position [281, 0]
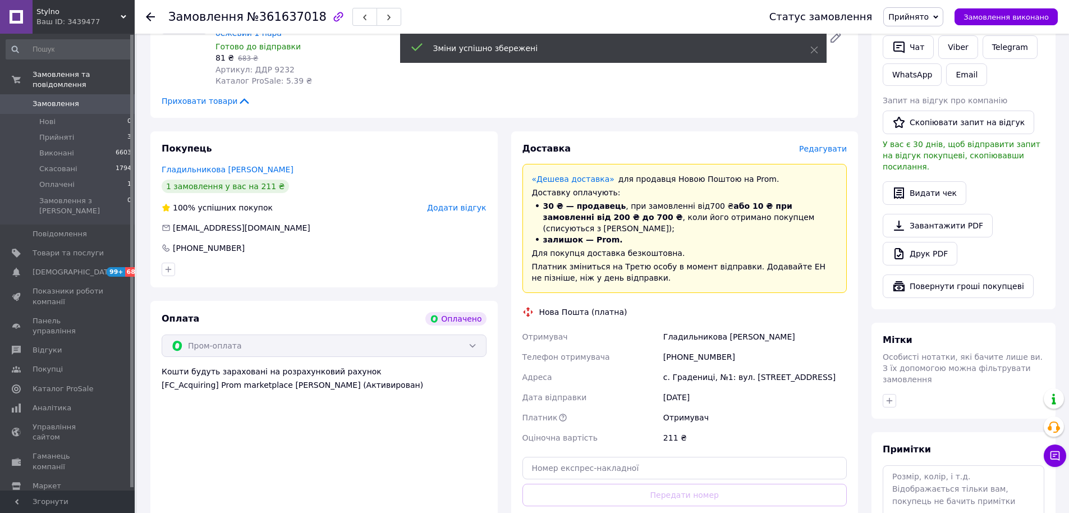
click at [703, 347] on div "+380682801902" at bounding box center [755, 357] width 188 height 20
drag, startPoint x: 703, startPoint y: 335, endPoint x: 1062, endPoint y: 379, distance: 362.3
click at [704, 347] on div "+380682801902" at bounding box center [755, 357] width 188 height 20
copy div "380682801902"
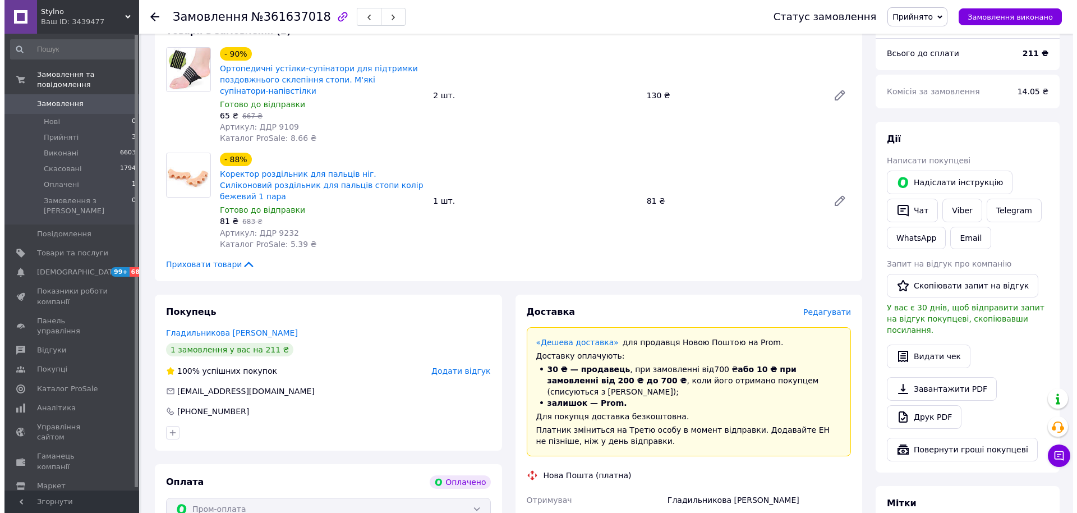
scroll to position [56, 0]
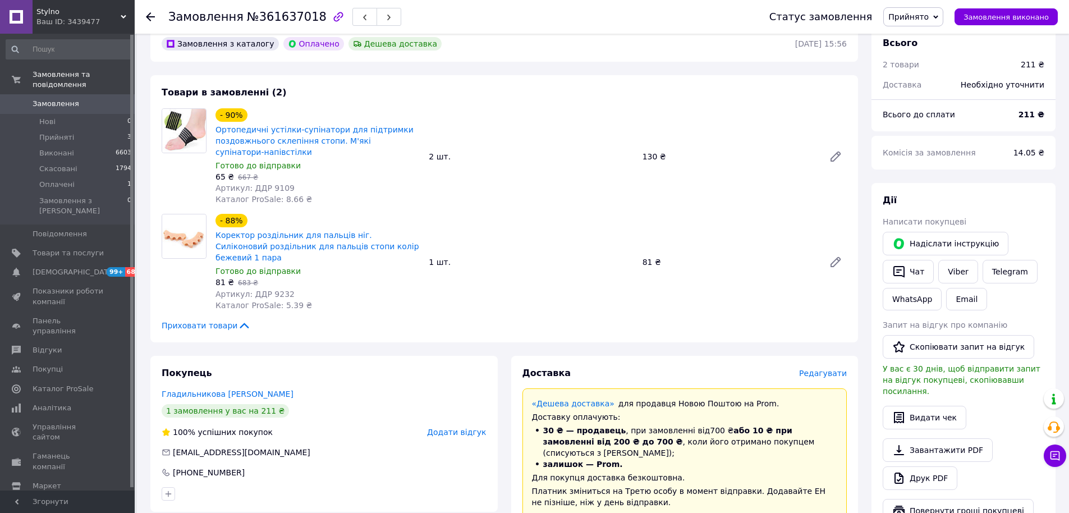
click at [818, 369] on span "Редагувати" at bounding box center [823, 373] width 48 height 9
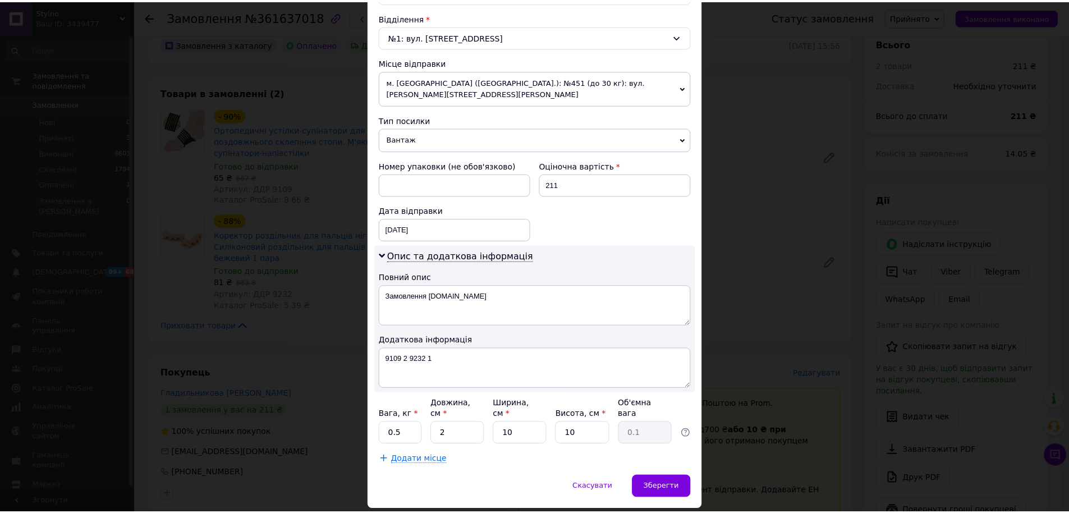
scroll to position [358, 0]
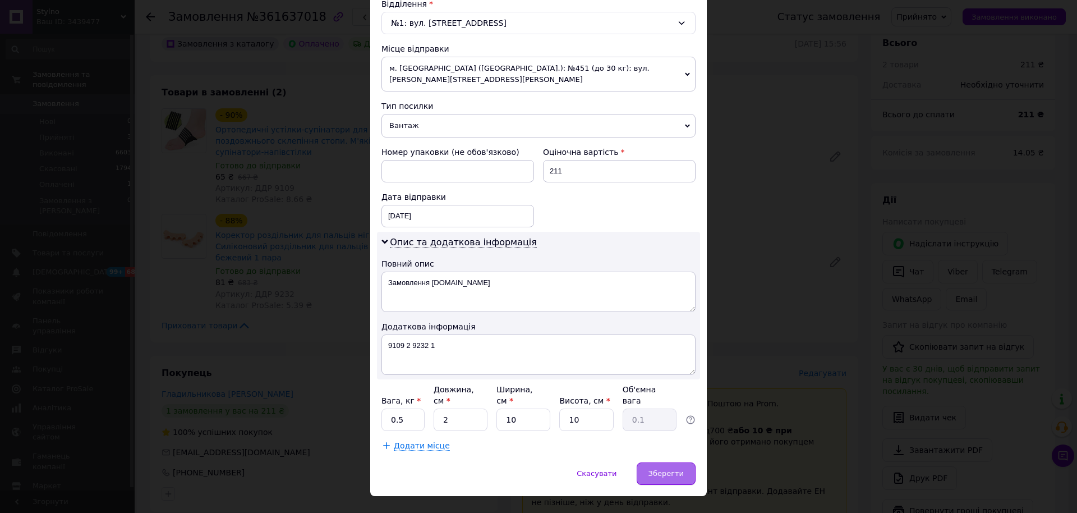
drag, startPoint x: 650, startPoint y: 442, endPoint x: 674, endPoint y: 444, distance: 24.2
click at [651, 462] on div "Зберегти" at bounding box center [666, 473] width 59 height 22
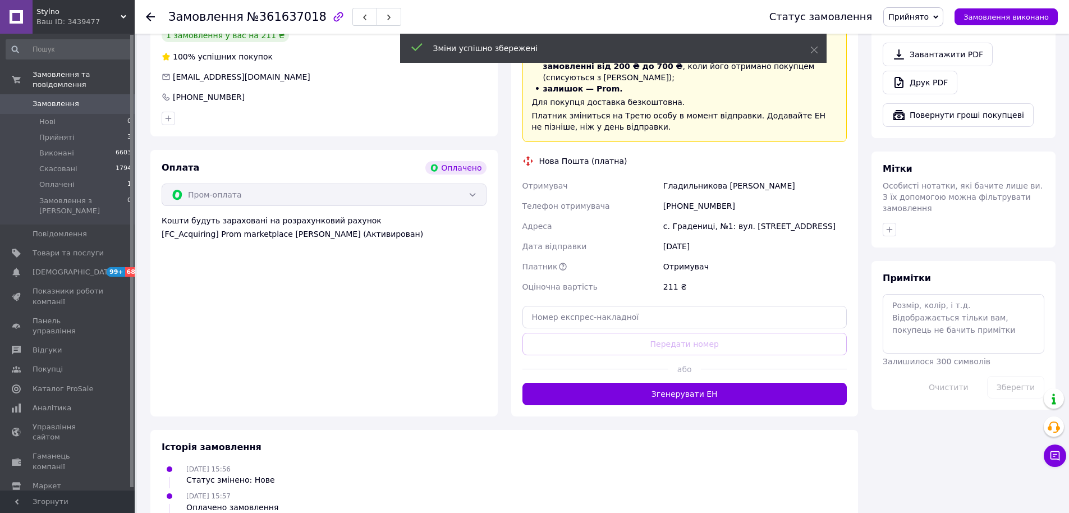
scroll to position [449, 0]
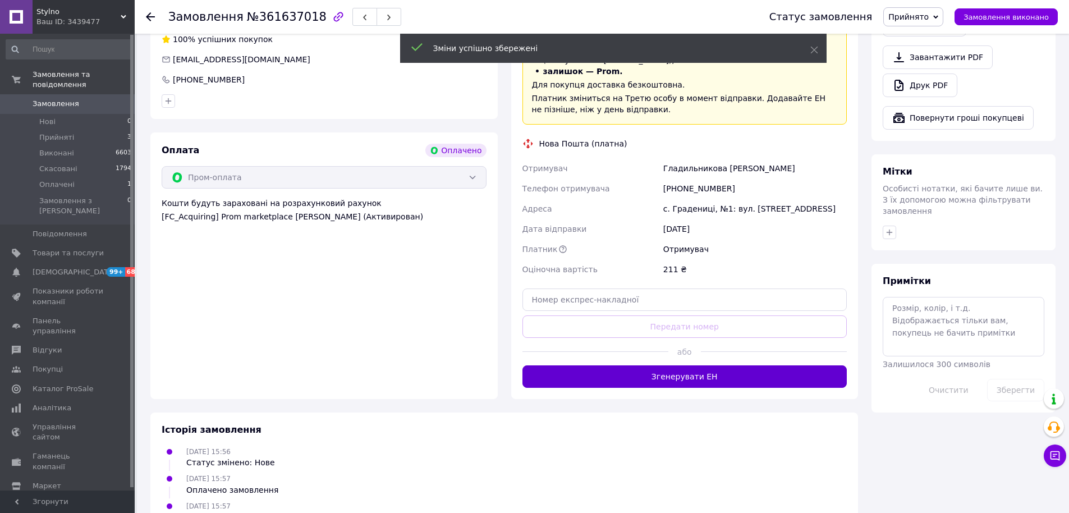
click at [690, 365] on button "Згенерувати ЕН" at bounding box center [684, 376] width 325 height 22
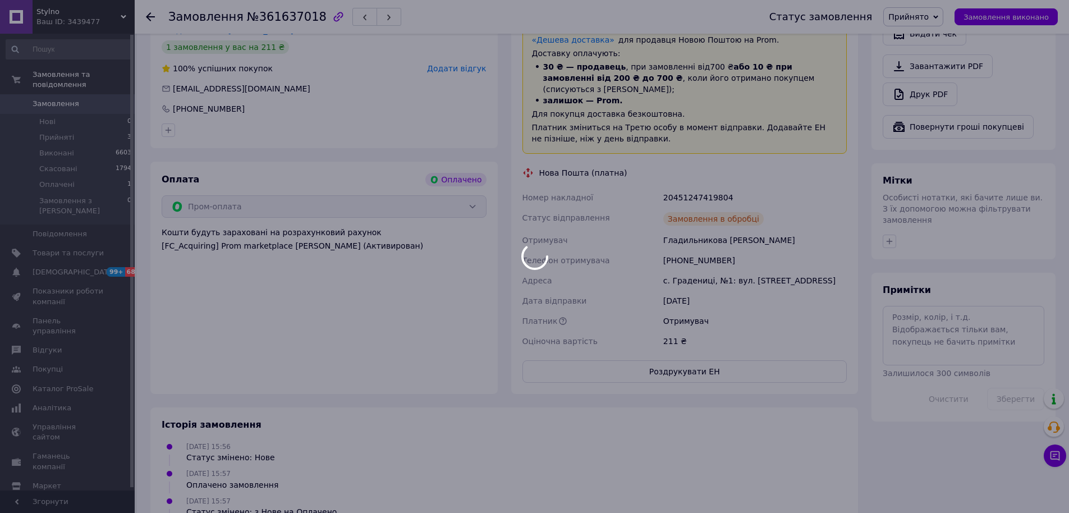
scroll to position [281, 0]
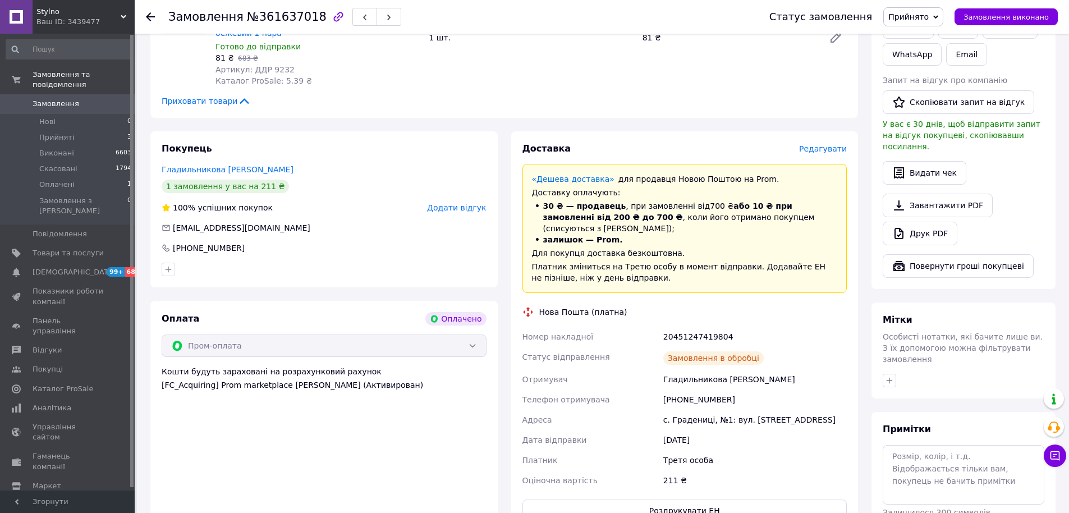
click at [697, 327] on div "20451247419804" at bounding box center [755, 337] width 188 height 20
copy div "20451247419804"
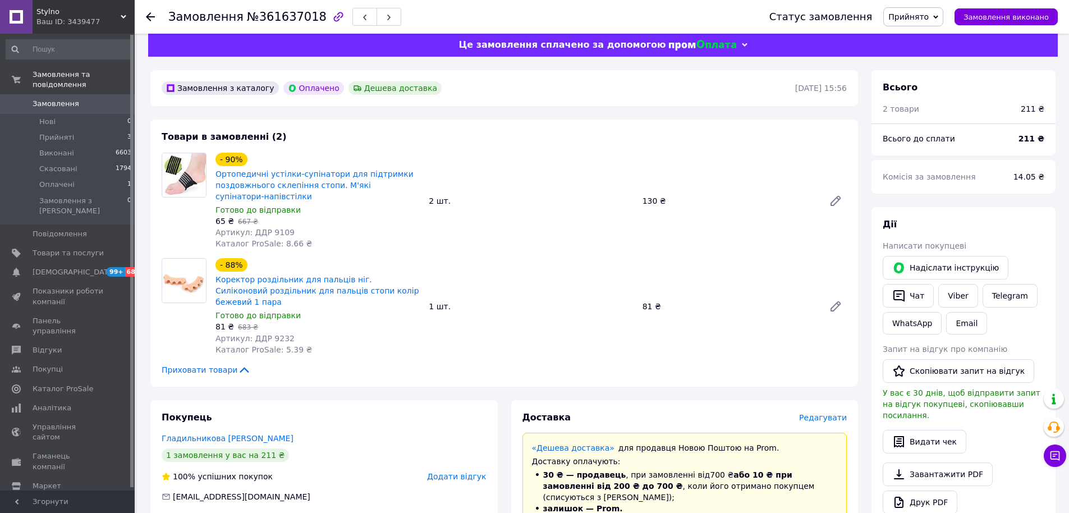
scroll to position [0, 0]
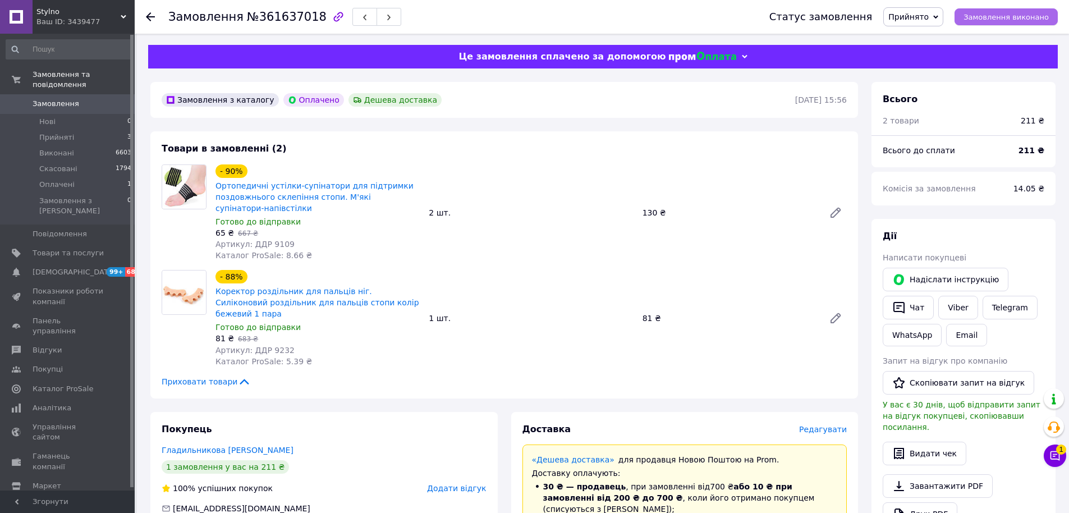
click at [988, 24] on button "Замовлення виконано" at bounding box center [1005, 16] width 103 height 17
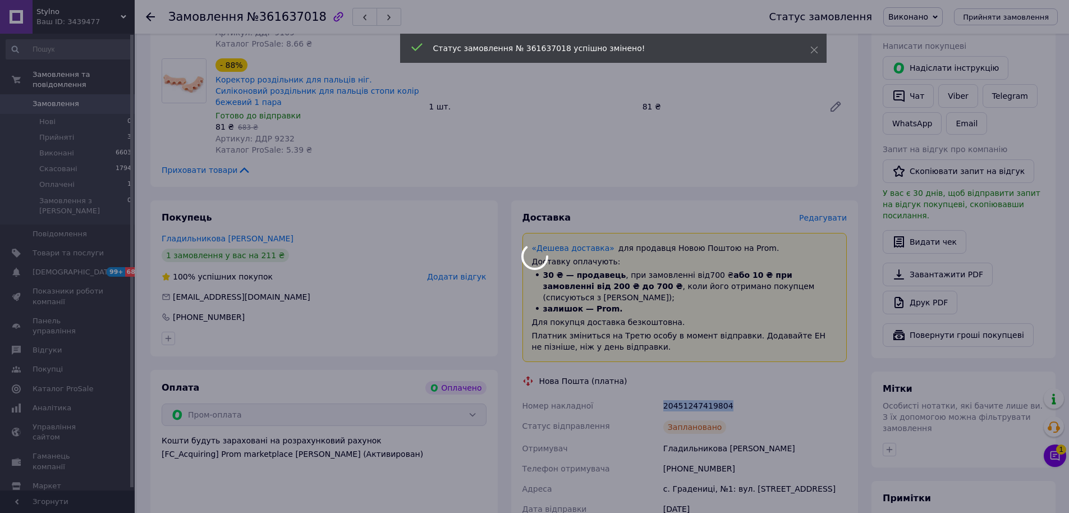
scroll to position [224, 0]
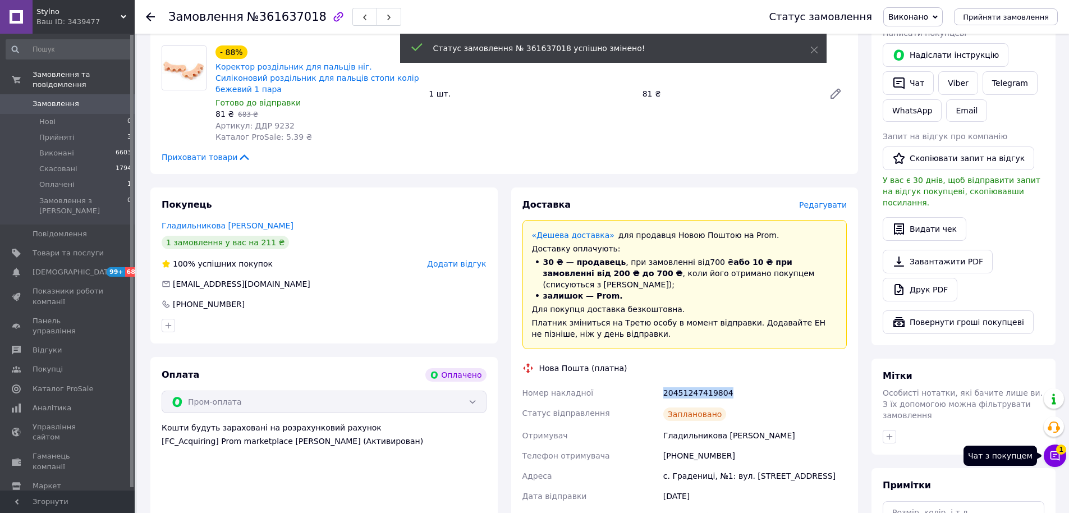
click at [1049, 454] on button "Чат з покупцем 1" at bounding box center [1055, 455] width 22 height 22
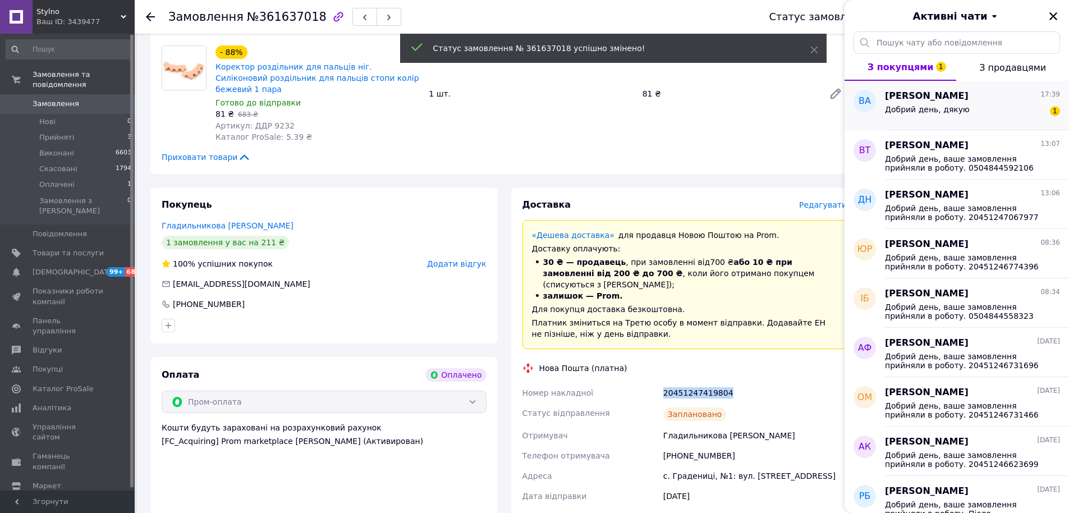
click at [931, 105] on span "Добрий день, дякую" at bounding box center [927, 109] width 85 height 9
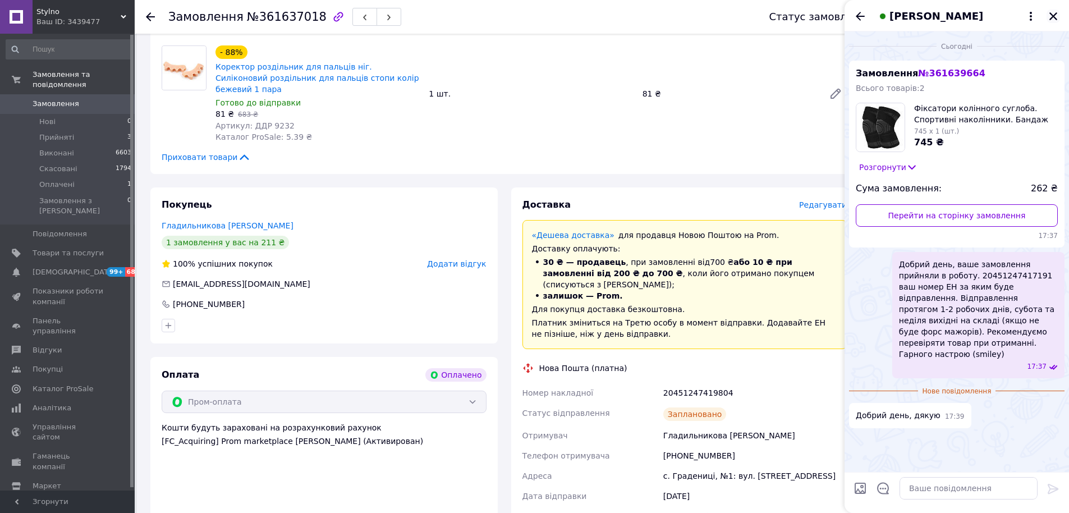
click at [1047, 17] on div "Вікторія Андріївна Михальчук" at bounding box center [956, 15] width 224 height 31
click at [1050, 17] on icon "Закрити" at bounding box center [1053, 16] width 10 height 10
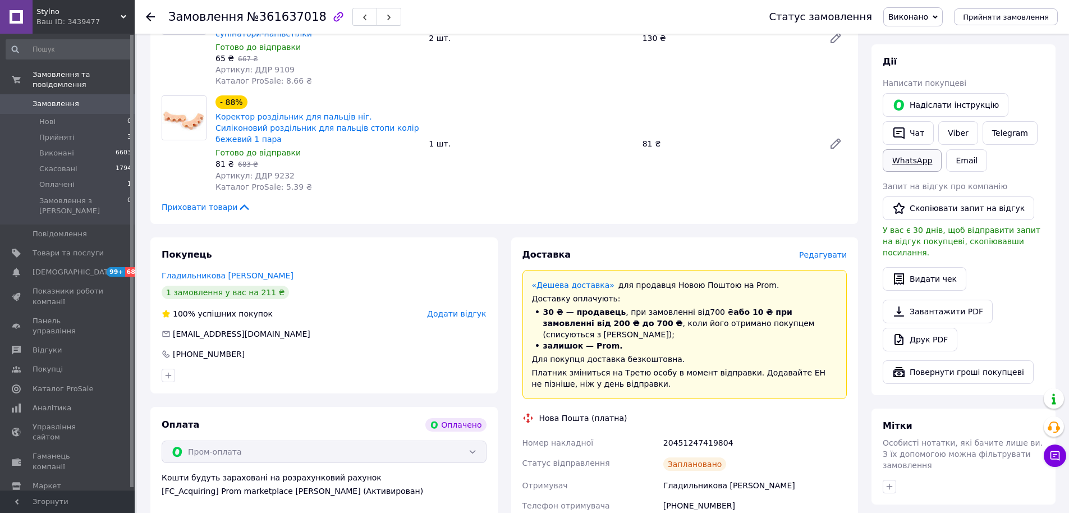
scroll to position [168, 0]
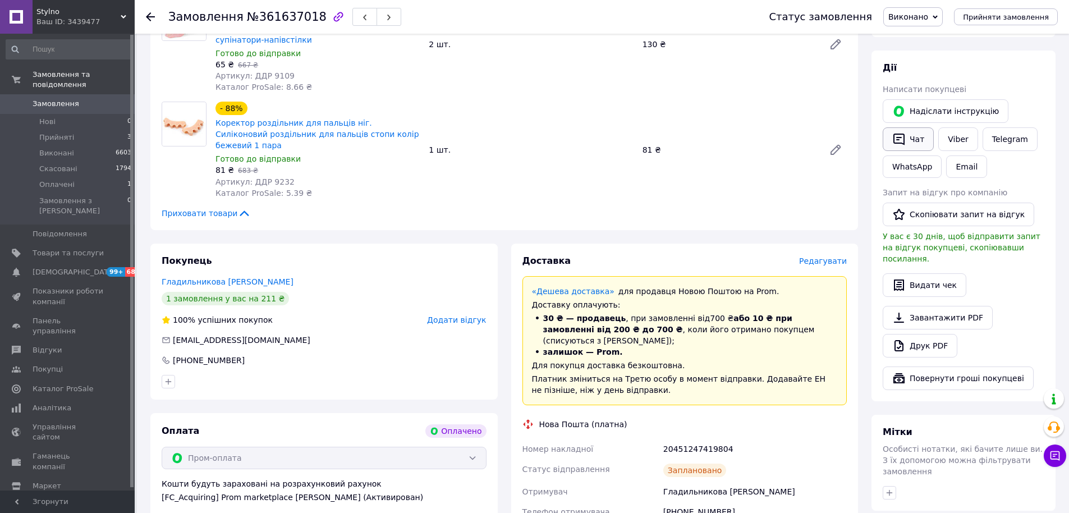
click at [921, 137] on button "Чат" at bounding box center [908, 139] width 51 height 24
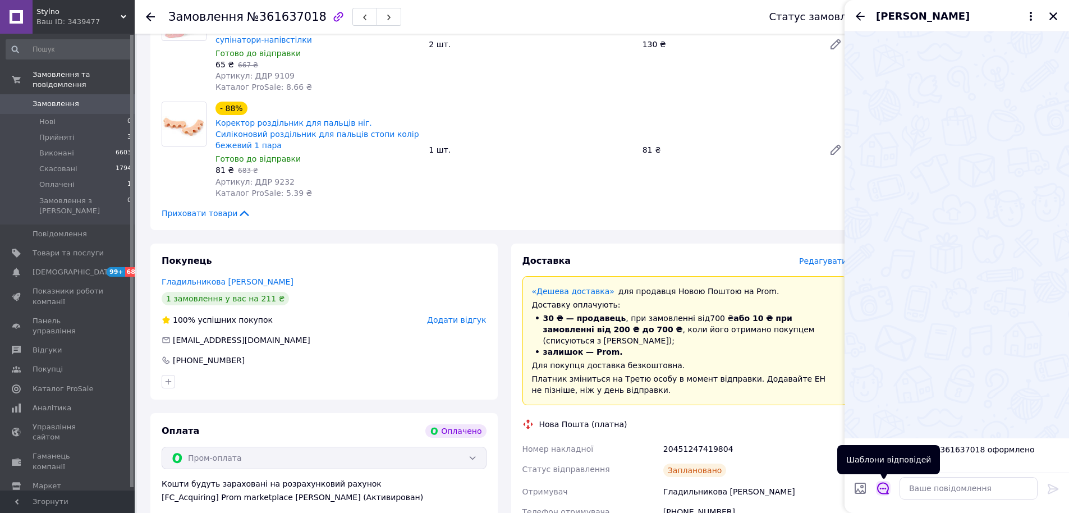
click at [885, 492] on icon "Відкрити шаблони відповідей" at bounding box center [883, 488] width 12 height 12
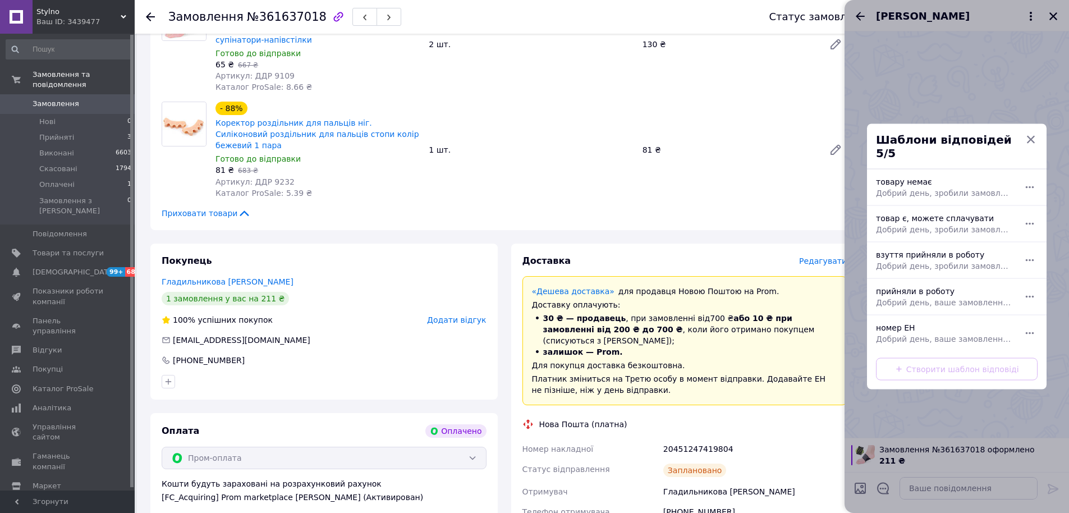
click at [897, 333] on span "Добрий день, ваше замовлення прийняли в роботу. ваш номер ЕН за яким буде відпр…" at bounding box center [944, 338] width 137 height 11
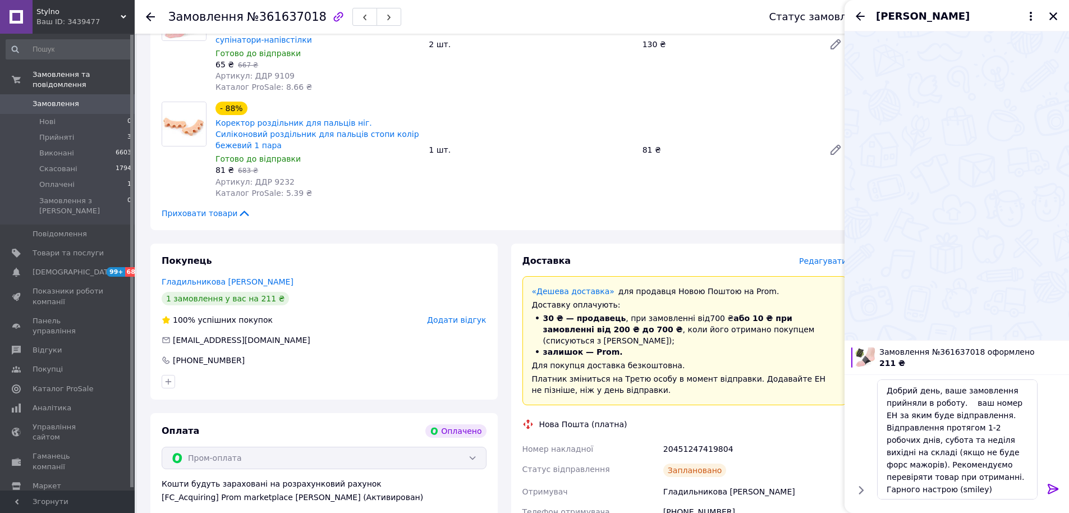
click at [688, 439] on div "20451247419804" at bounding box center [755, 449] width 188 height 20
copy div "20451247419804"
click at [962, 403] on textarea "Добрий день, ваше замовлення прийняли в роботу. ваш номер ЕН за яким буде відпр…" at bounding box center [957, 439] width 160 height 120
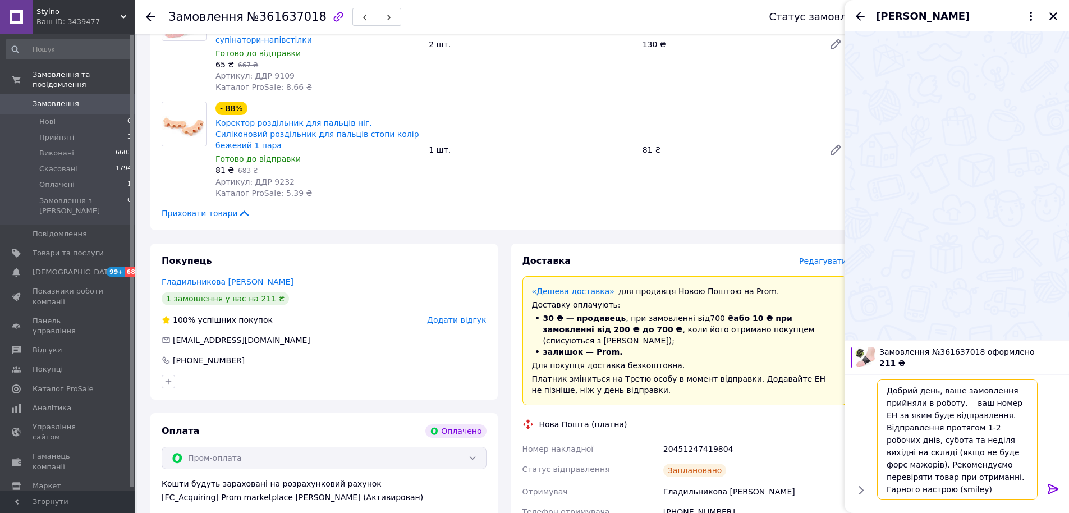
paste textarea "20451247419804"
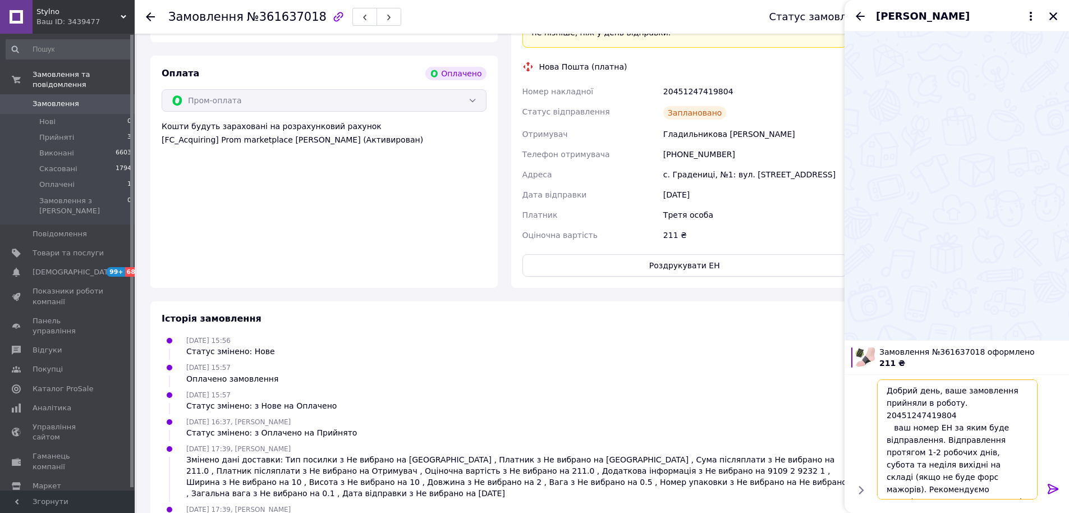
scroll to position [556, 0]
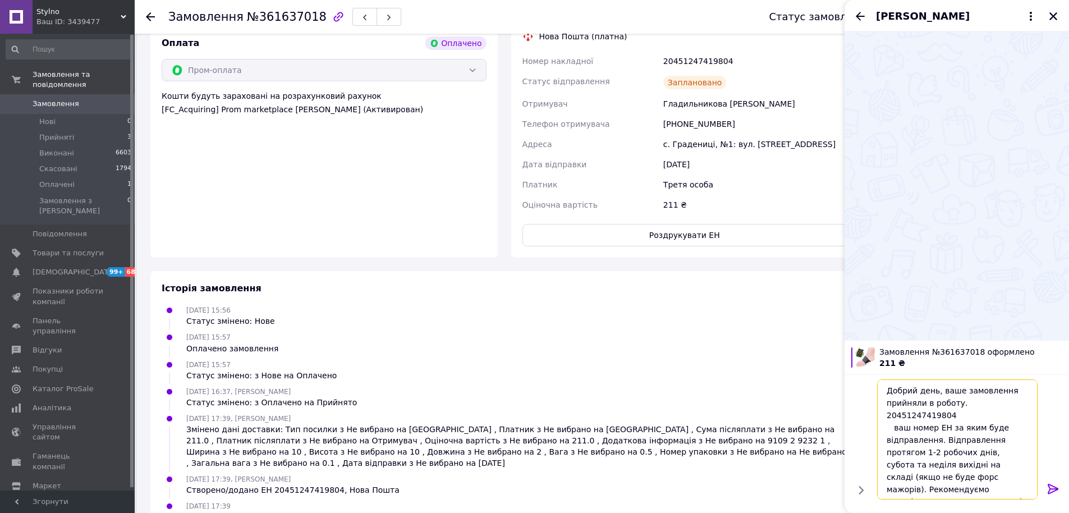
type textarea "Добрий день, ваше замовлення прийняли в роботу. 20451247419804 ваш номер ЕН за …"
click at [1055, 491] on icon at bounding box center [1052, 488] width 13 height 13
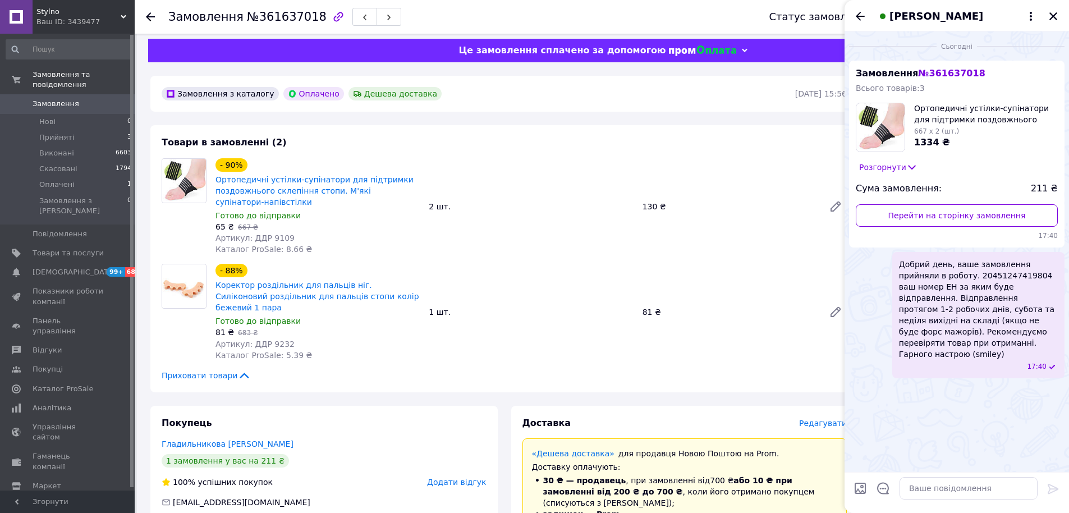
scroll to position [0, 0]
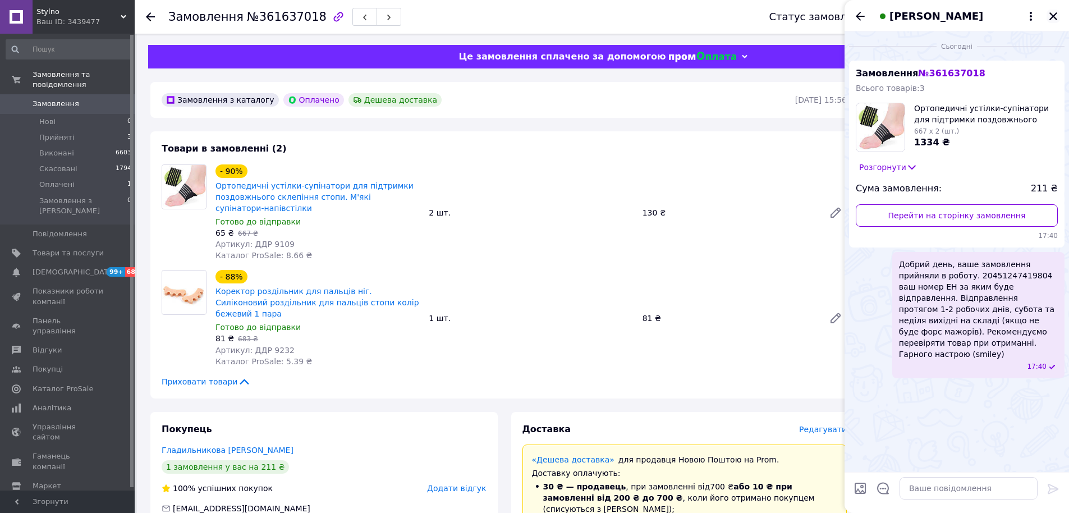
click at [1057, 16] on icon "Закрити" at bounding box center [1053, 16] width 10 height 10
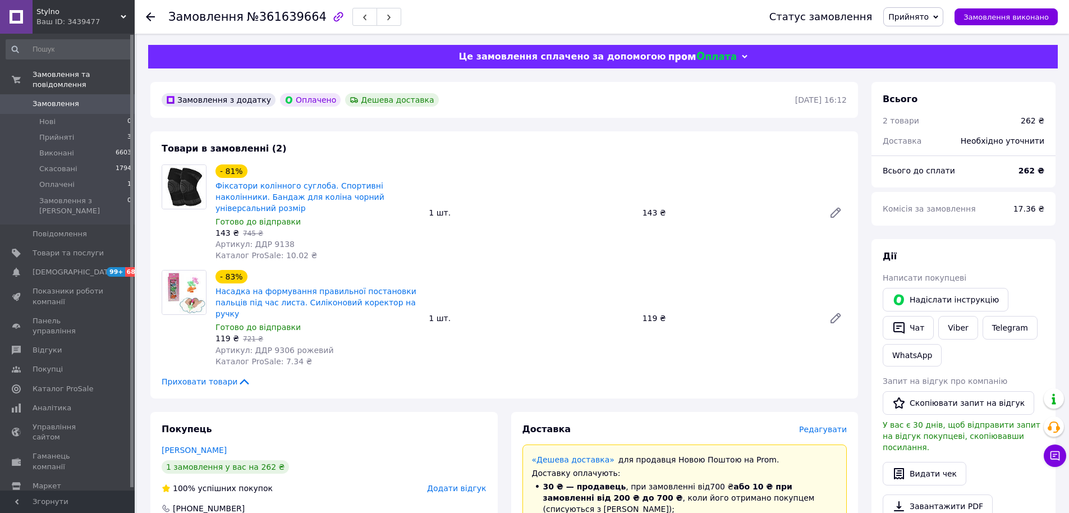
click at [272, 240] on span "Артикул: ДДР 9138" at bounding box center [254, 244] width 79 height 9
copy span "9138"
drag, startPoint x: 324, startPoint y: 328, endPoint x: 267, endPoint y: 330, distance: 57.3
click at [267, 345] on div "Артикул: ДДР 9306 рожевий" at bounding box center [317, 350] width 204 height 11
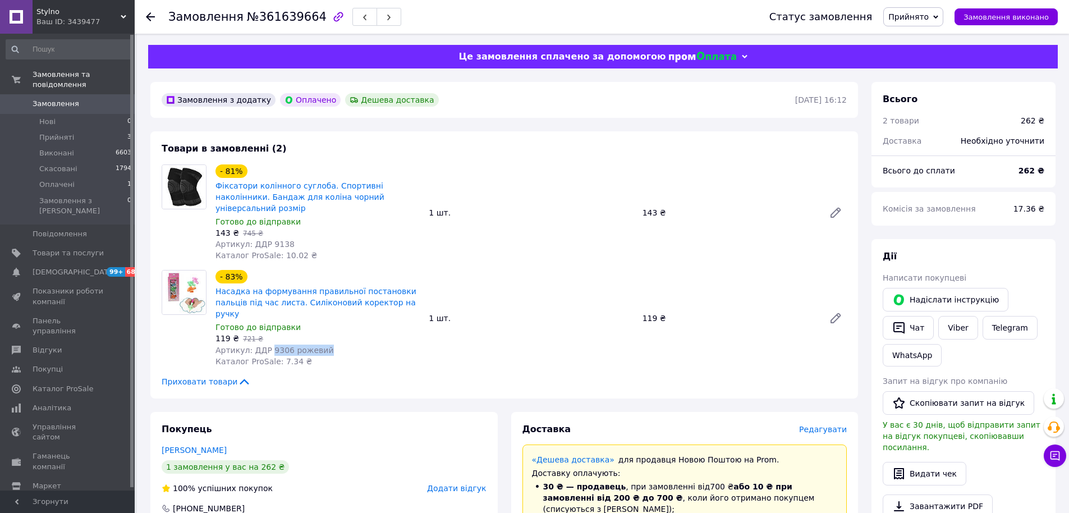
copy span "9306 рожевий"
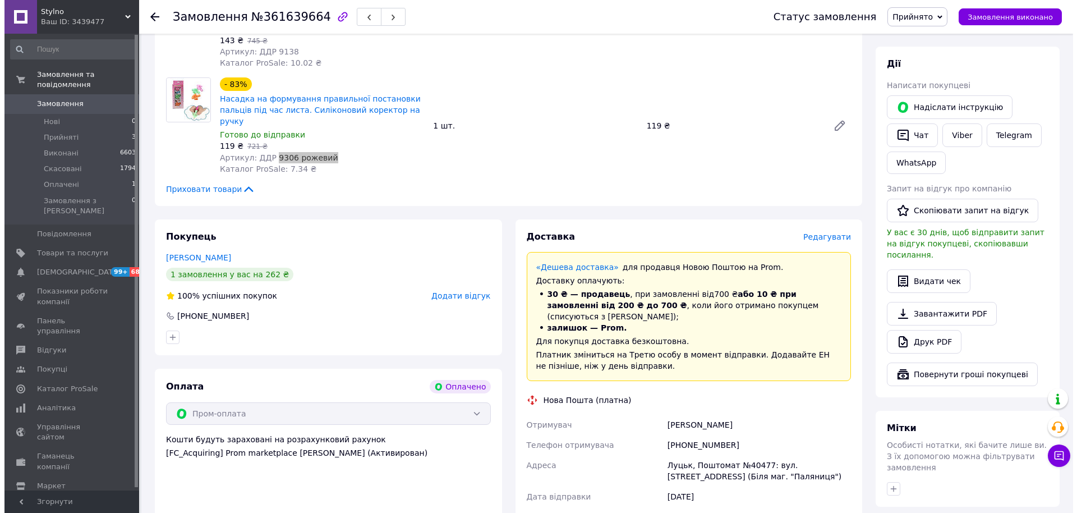
scroll to position [224, 0]
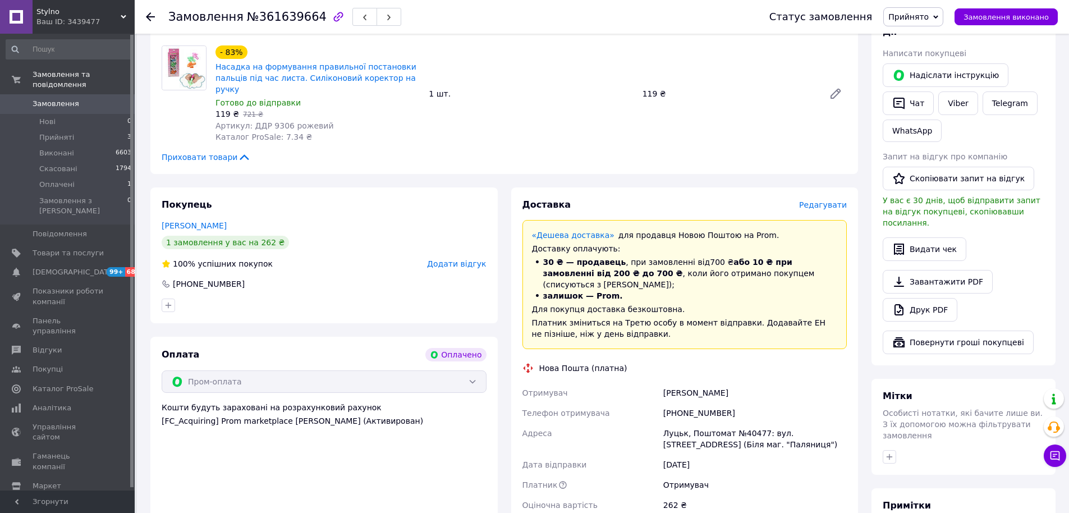
click at [833, 200] on span "Редагувати" at bounding box center [823, 204] width 48 height 9
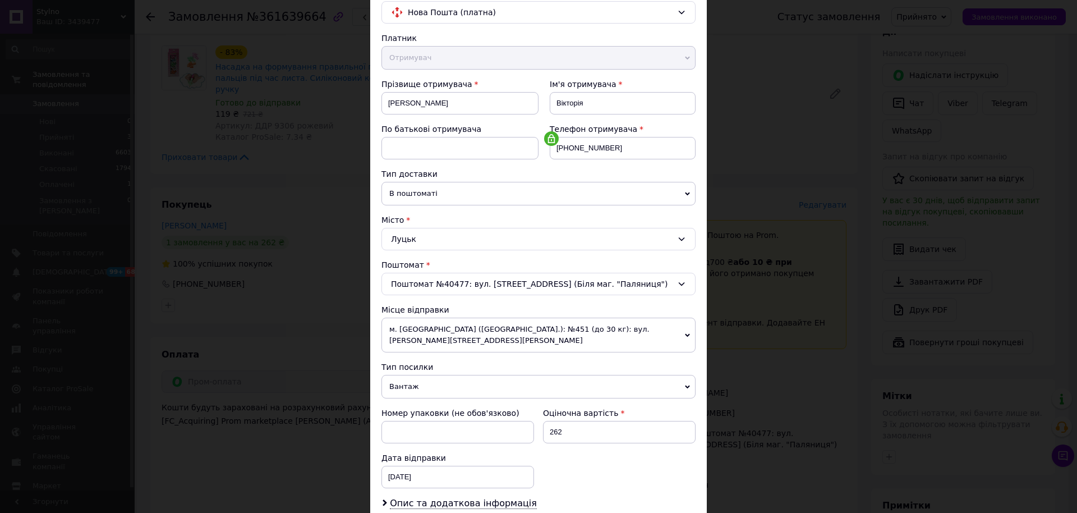
scroll to position [232, 0]
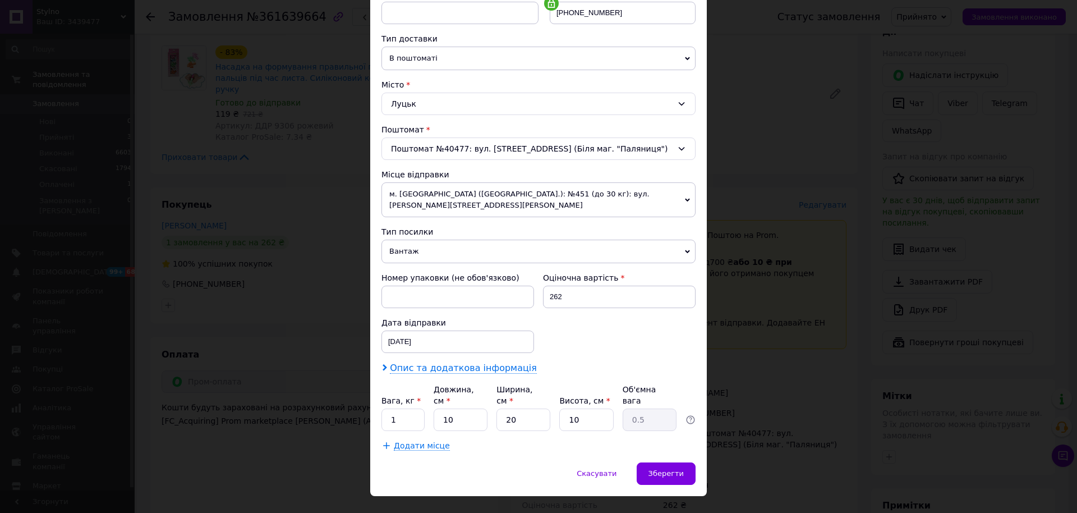
click at [466, 362] on span "Опис та додаткова інформація" at bounding box center [463, 367] width 147 height 11
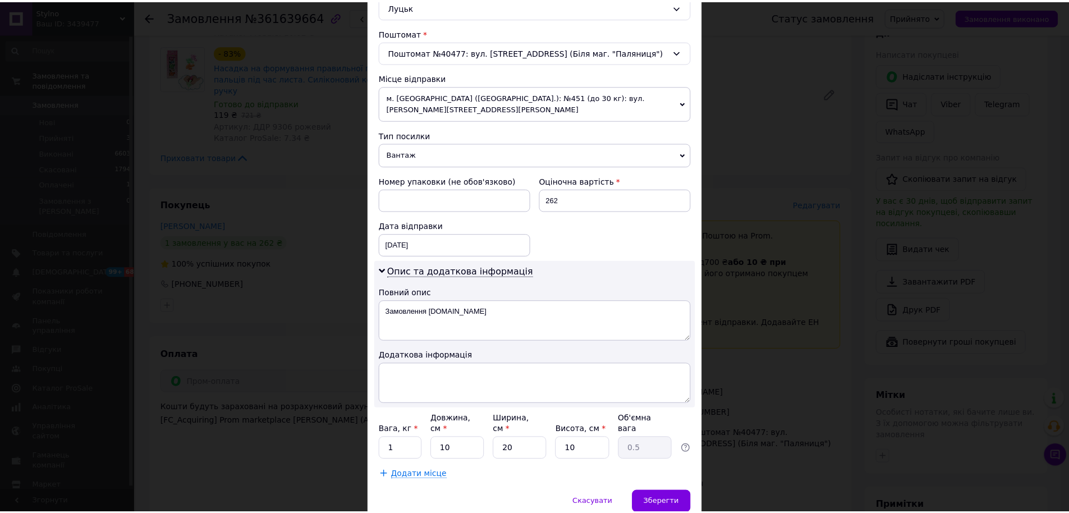
scroll to position [358, 0]
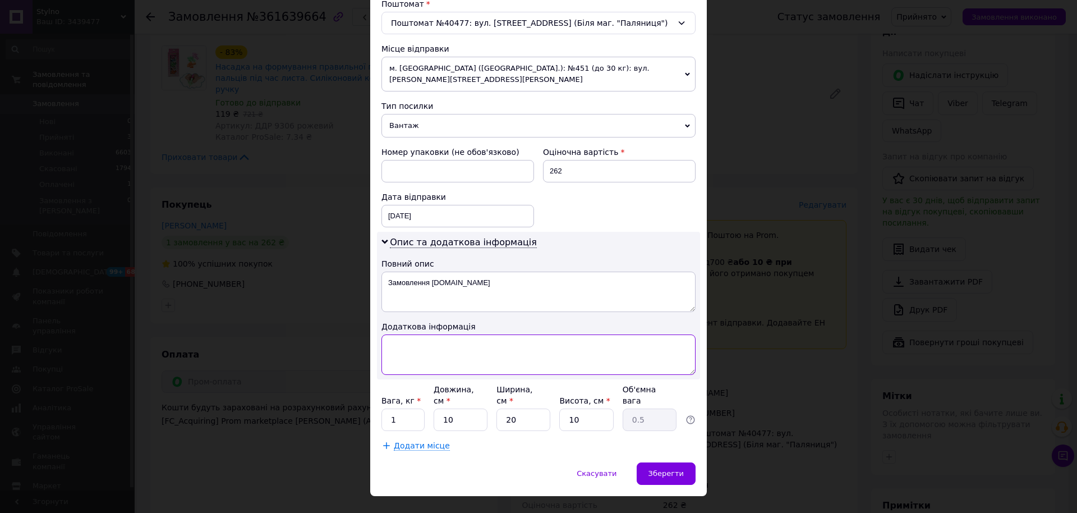
click at [431, 341] on textarea at bounding box center [539, 354] width 314 height 40
paste textarea "9138 1шт 9306 рожевий 1"
type textarea "9138 1шт 9306 рожевий 1"
click at [677, 462] on div "Зберегти" at bounding box center [666, 473] width 59 height 22
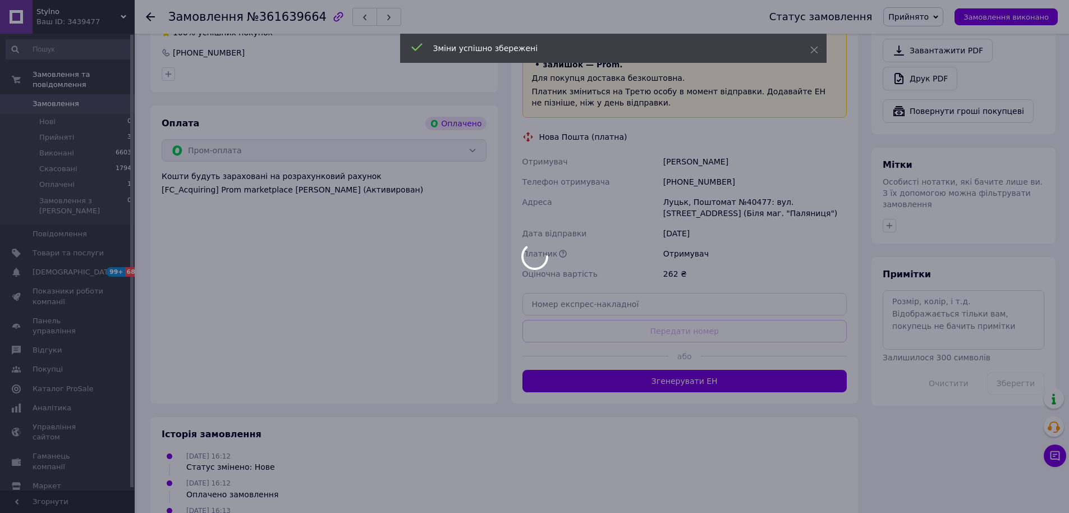
scroll to position [319, 0]
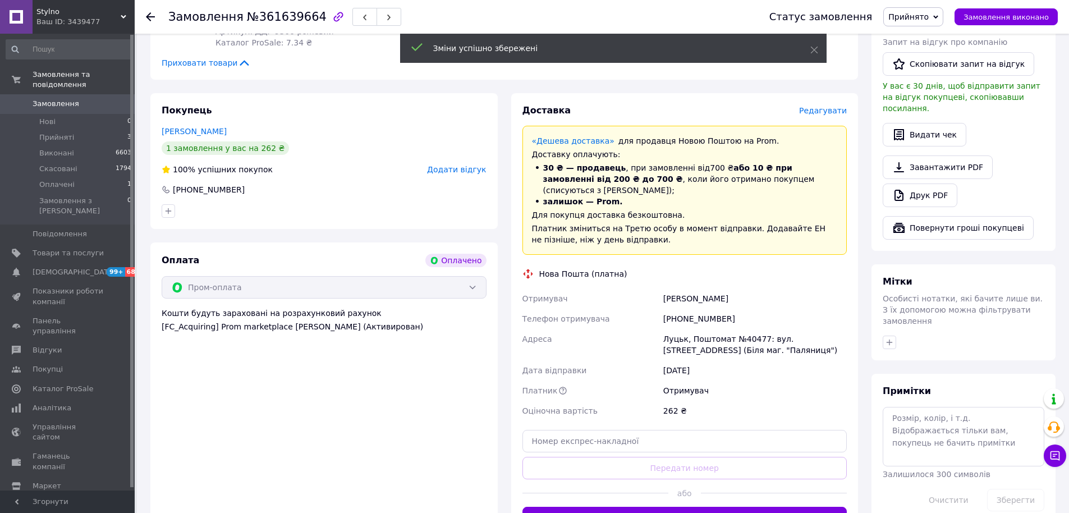
click at [691, 309] on div "+380669073930" at bounding box center [755, 319] width 188 height 20
copy div "380669073930"
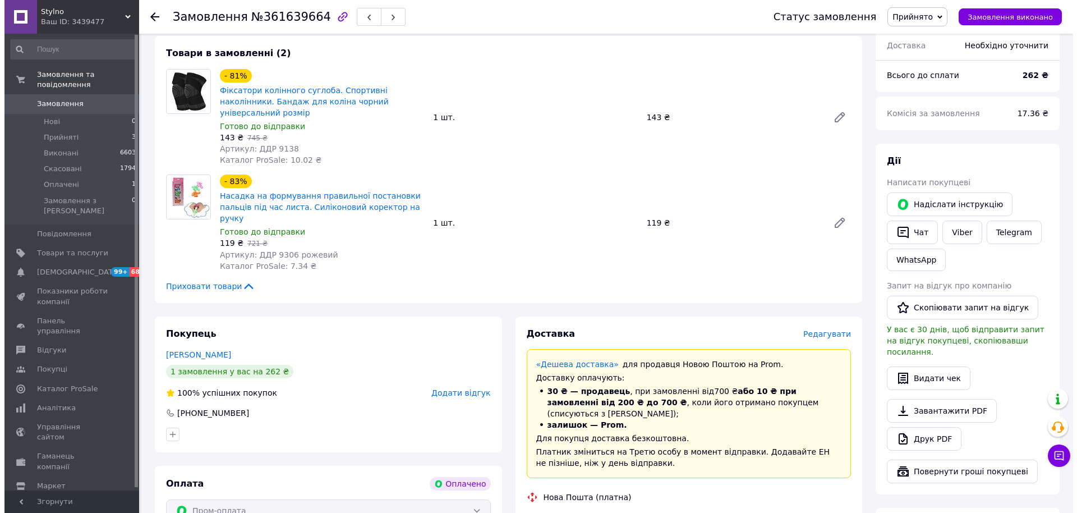
scroll to position [112, 0]
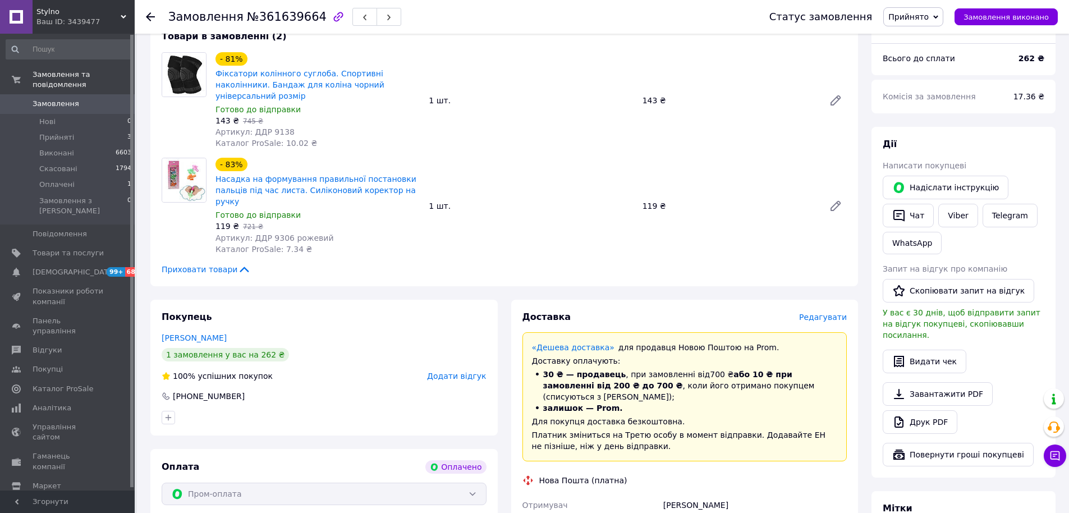
click at [829, 313] on span "Редагувати" at bounding box center [823, 317] width 48 height 9
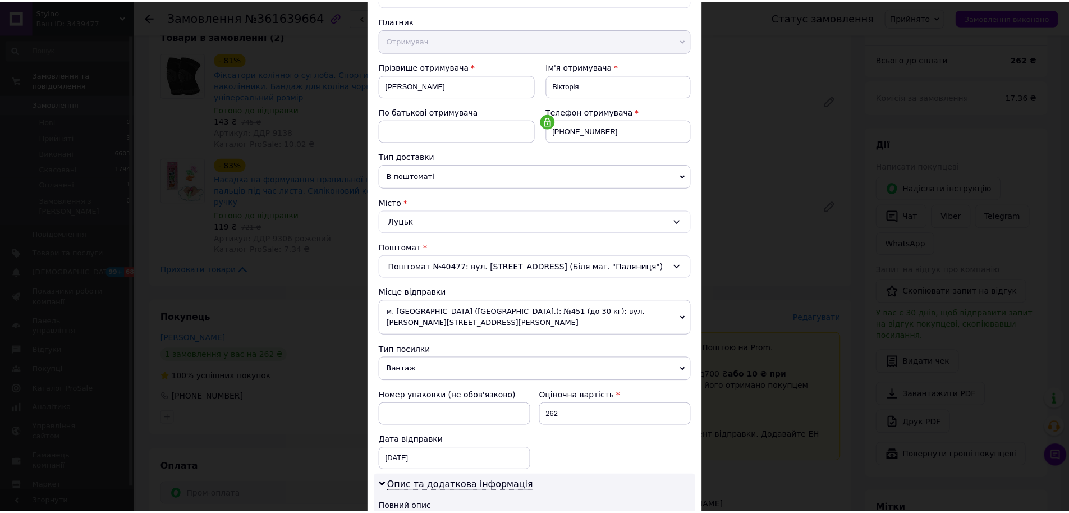
scroll to position [358, 0]
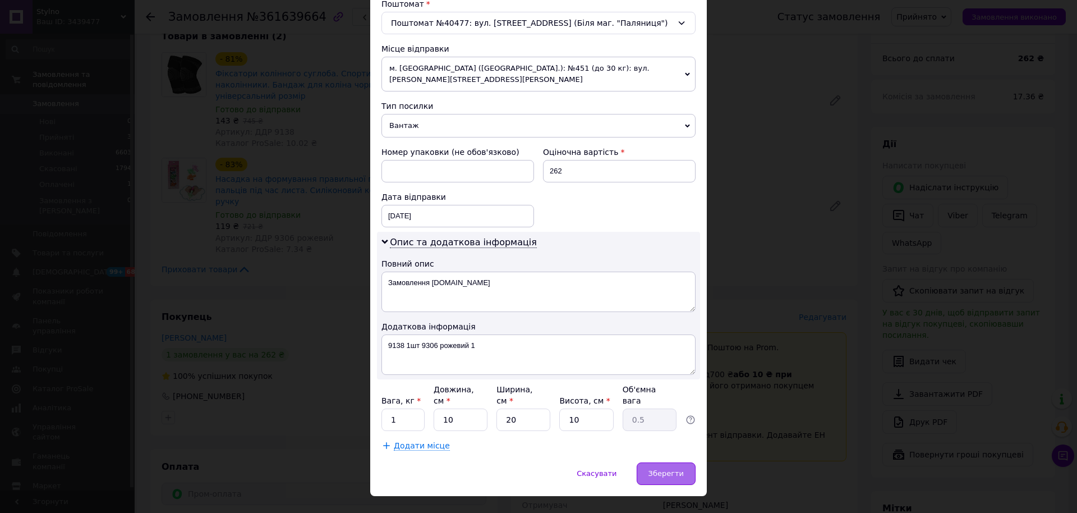
click at [673, 469] on span "Зберегти" at bounding box center [666, 473] width 35 height 8
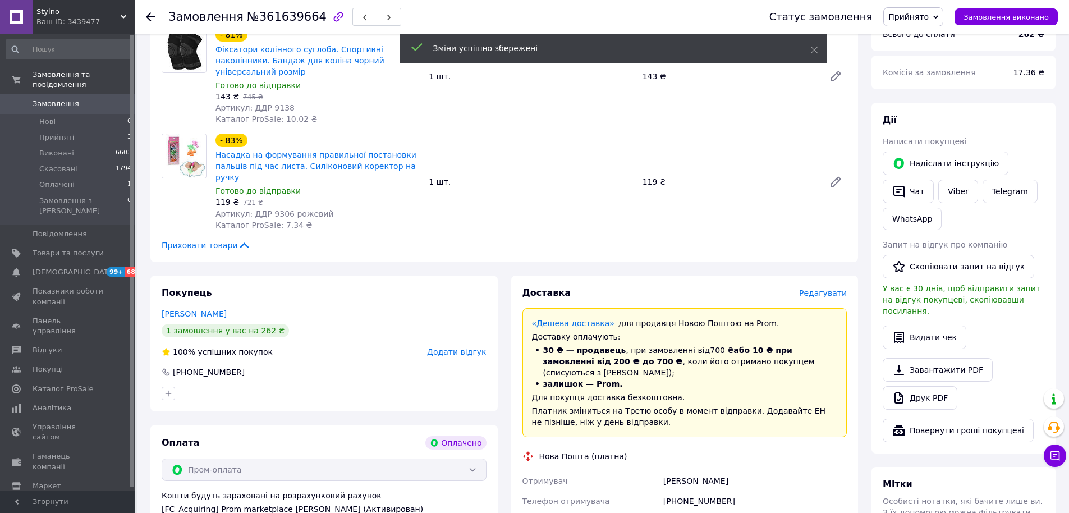
scroll to position [337, 0]
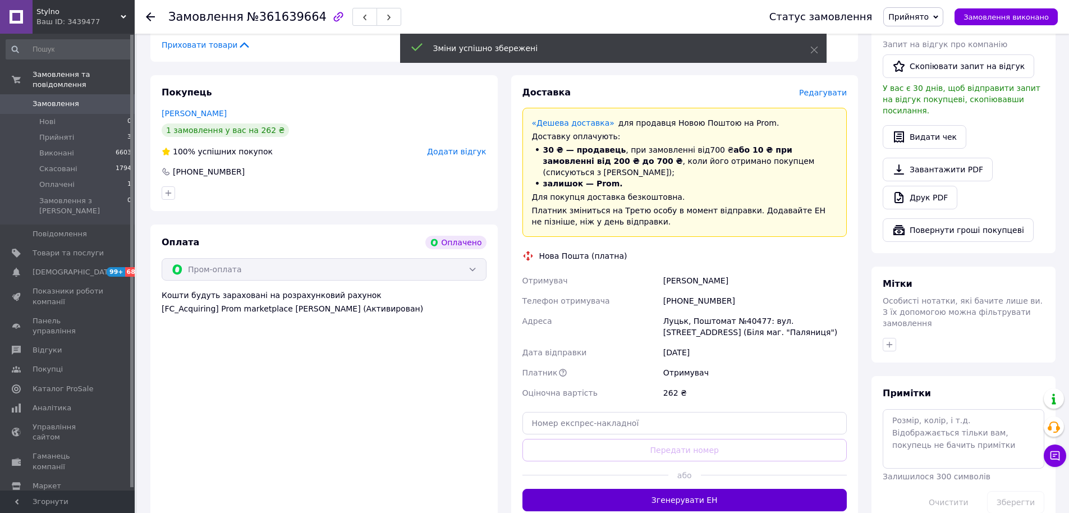
drag, startPoint x: 715, startPoint y: 463, endPoint x: 663, endPoint y: 386, distance: 93.7
click at [715, 489] on button "Згенерувати ЕН" at bounding box center [684, 500] width 325 height 22
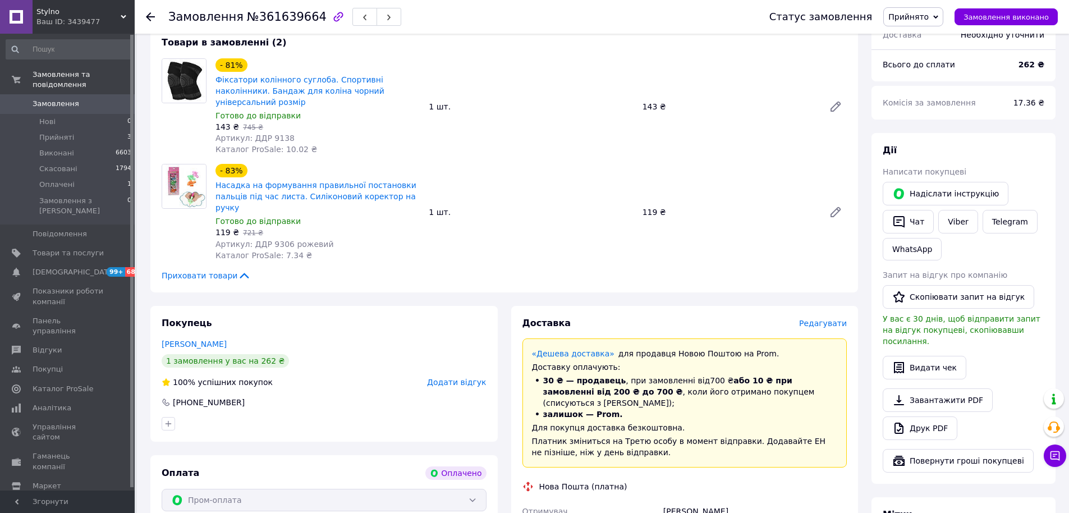
scroll to position [168, 0]
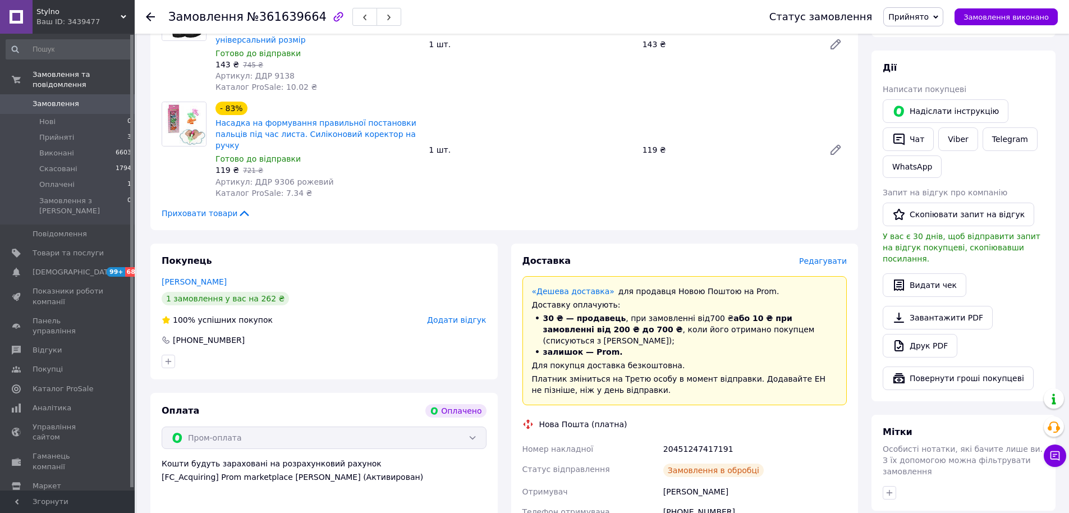
click at [705, 439] on div "20451247417191" at bounding box center [755, 449] width 188 height 20
copy div "20451247417191"
drag, startPoint x: 1013, startPoint y: 17, endPoint x: 1047, endPoint y: 32, distance: 36.9
click at [1013, 16] on span "Замовлення виконано" at bounding box center [1005, 17] width 85 height 8
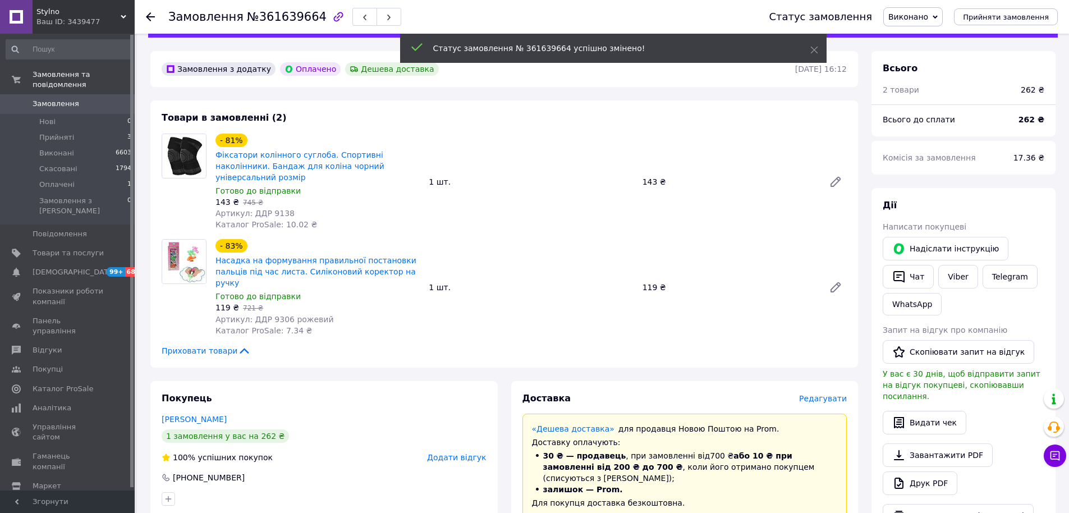
scroll to position [0, 0]
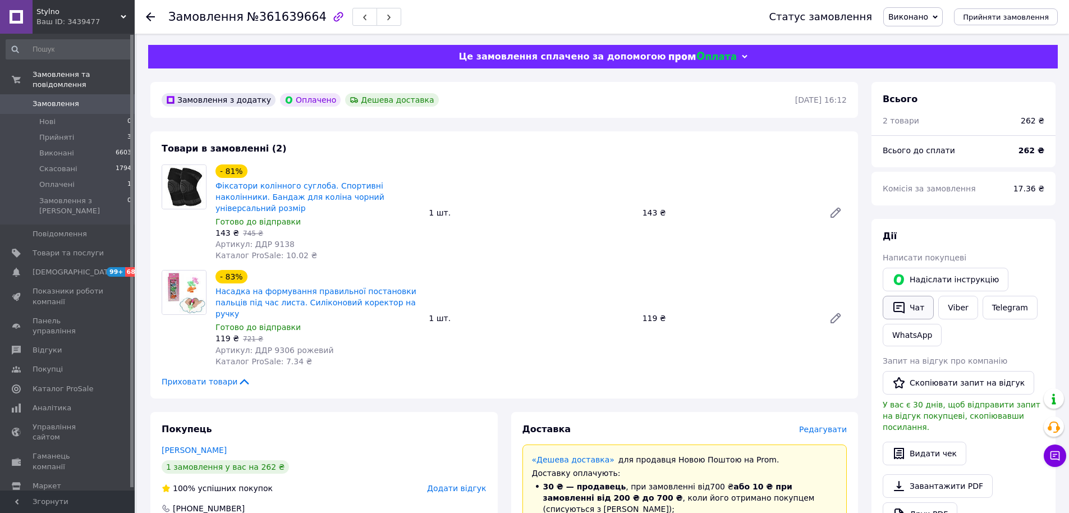
drag, startPoint x: 928, startPoint y: 306, endPoint x: 924, endPoint y: 301, distance: 6.3
click at [927, 306] on button "Чат" at bounding box center [908, 308] width 51 height 24
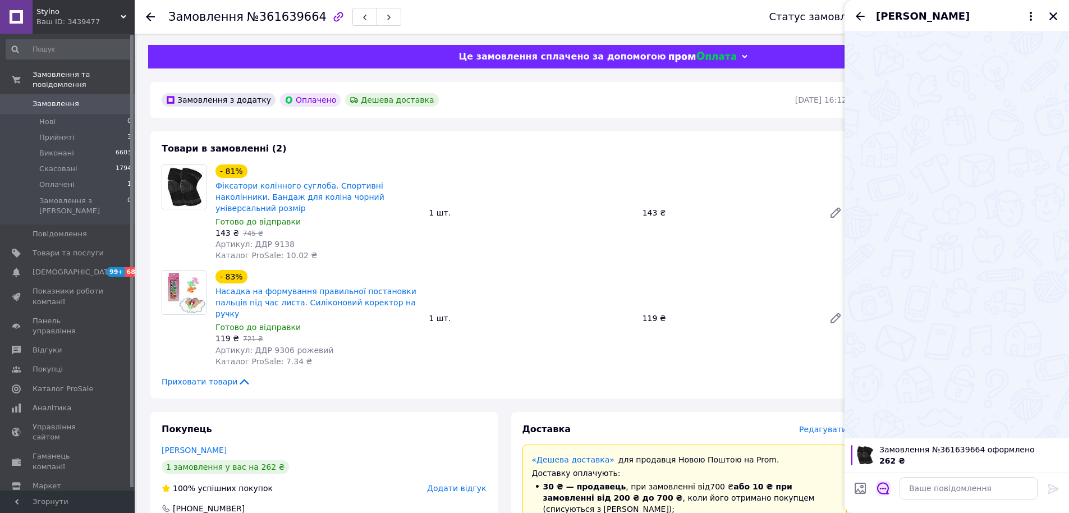
click at [886, 496] on div at bounding box center [883, 489] width 24 height 27
click at [884, 492] on icon "Відкрити шаблони відповідей" at bounding box center [883, 488] width 12 height 12
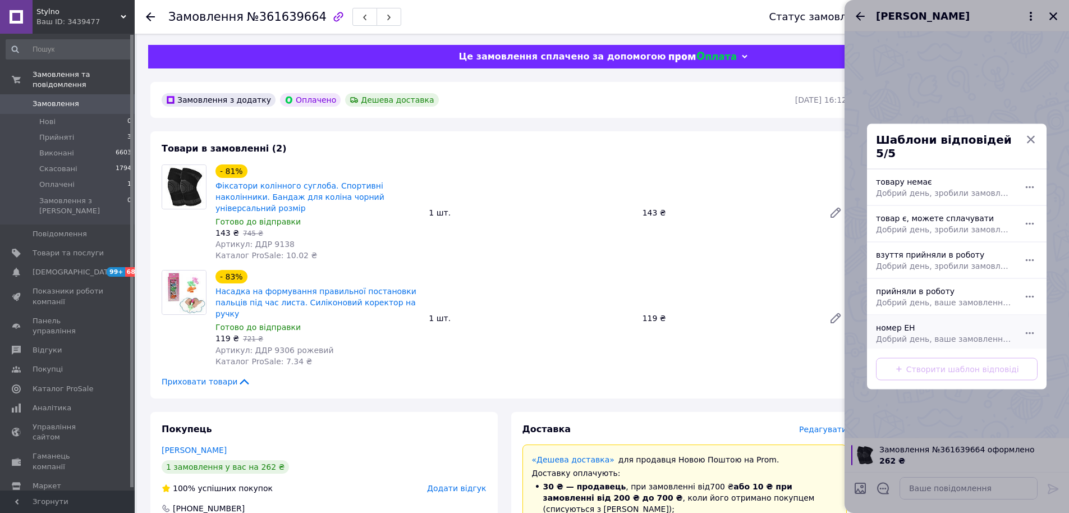
click at [896, 333] on span "Добрий день, ваше замовлення прийняли в роботу. ваш номер ЕН за яким буде відпр…" at bounding box center [944, 338] width 137 height 11
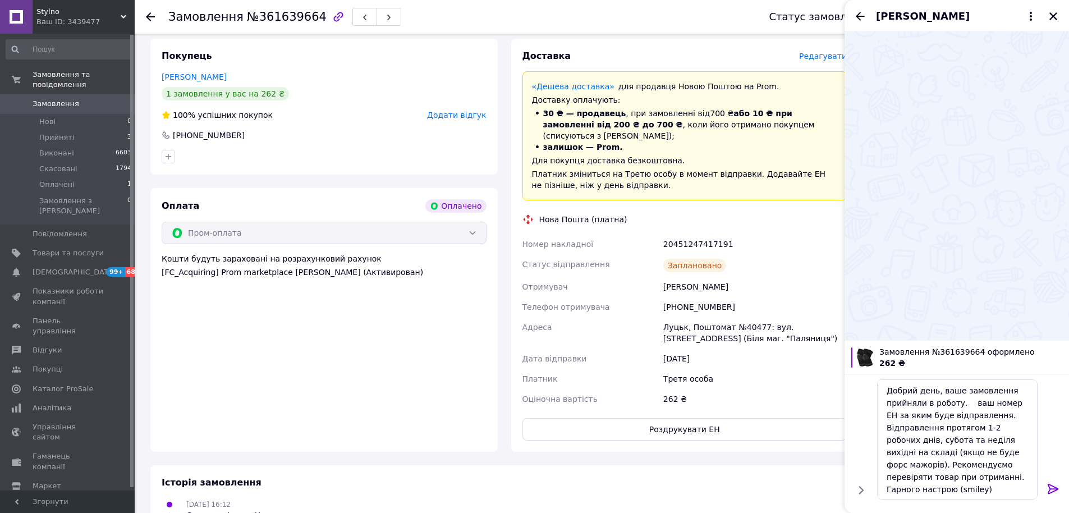
scroll to position [281, 0]
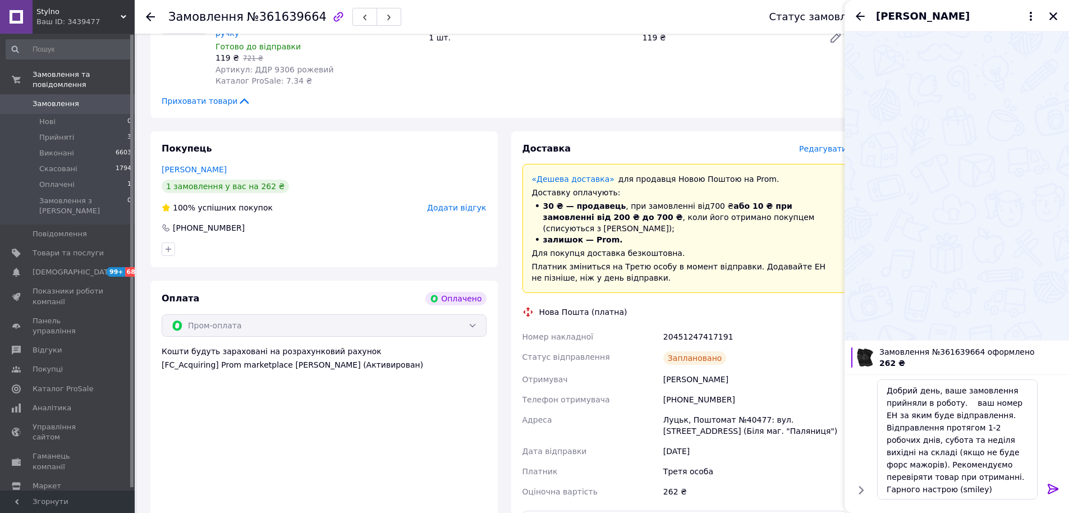
click at [678, 327] on div "20451247417191" at bounding box center [755, 337] width 188 height 20
copy div "20451247417191"
click at [964, 401] on textarea "Добрий день, ваше замовлення прийняли в роботу. ваш номер ЕН за яким буде відпр…" at bounding box center [957, 439] width 160 height 120
paste textarea "20451247417191"
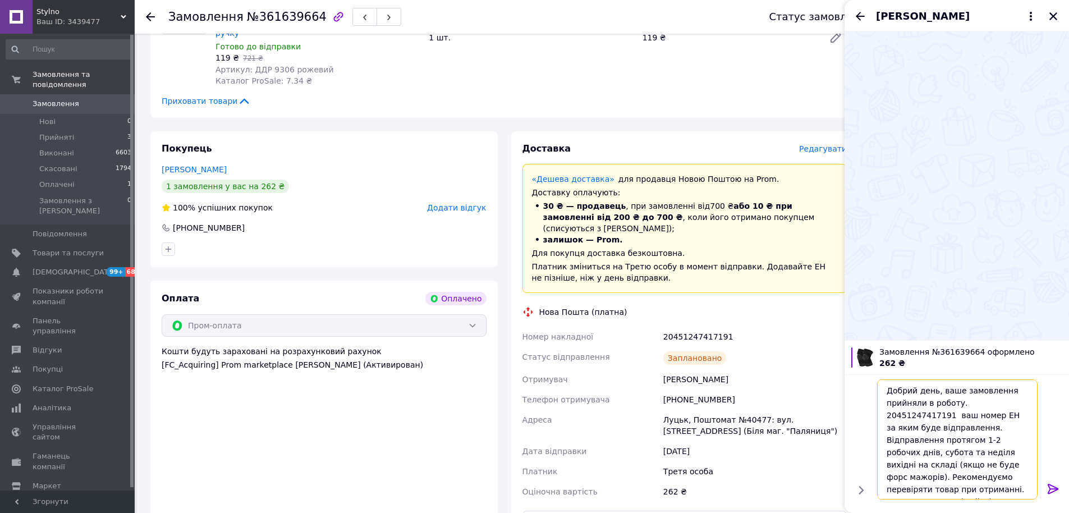
type textarea "Добрий день, ваше замовлення прийняли в роботу. 20451247417191 ваш номер ЕН за …"
click at [1062, 485] on div at bounding box center [1053, 491] width 22 height 26
click at [1055, 486] on icon at bounding box center [1053, 489] width 11 height 10
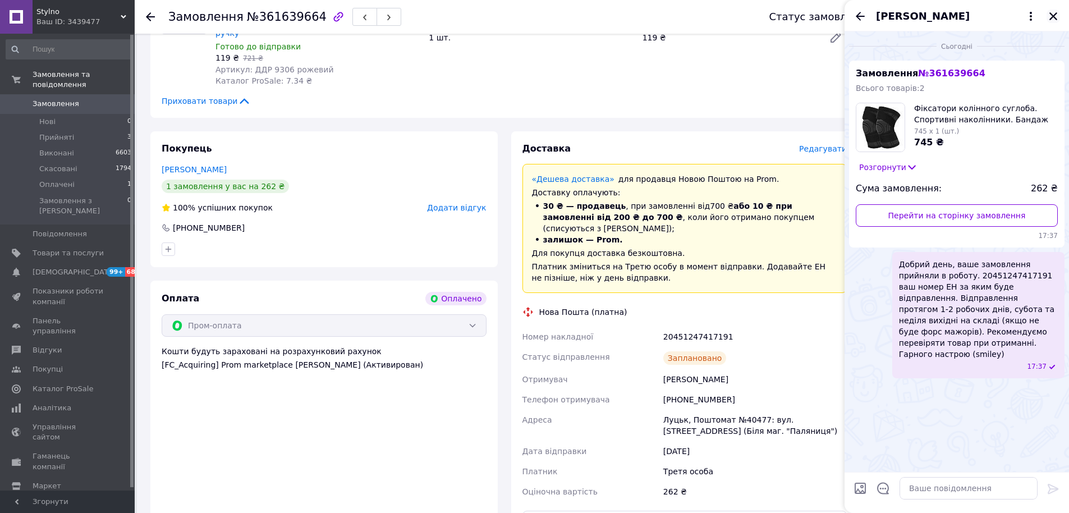
click at [1054, 17] on icon "Закрити" at bounding box center [1053, 16] width 8 height 8
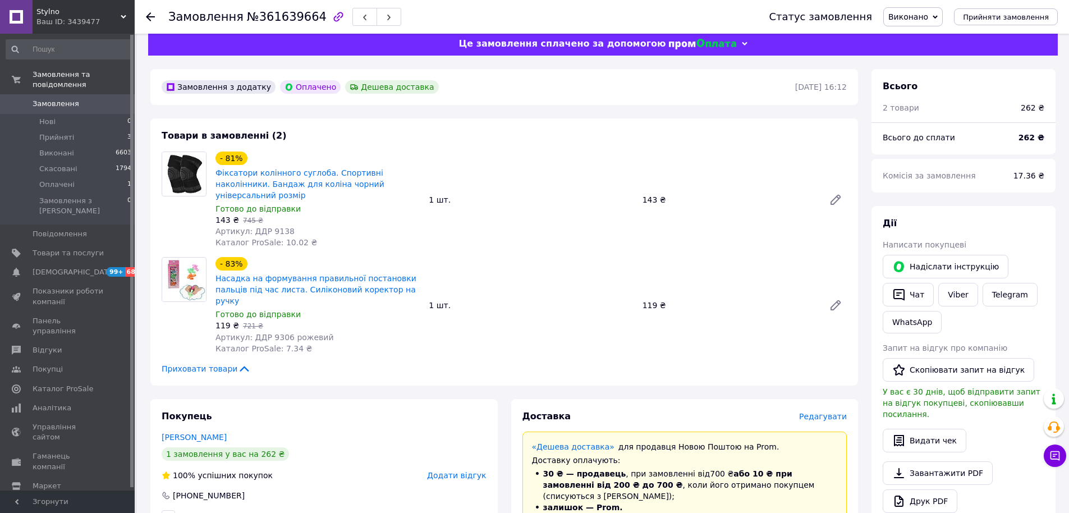
scroll to position [0, 0]
